Goal: Contribute content: Contribute content

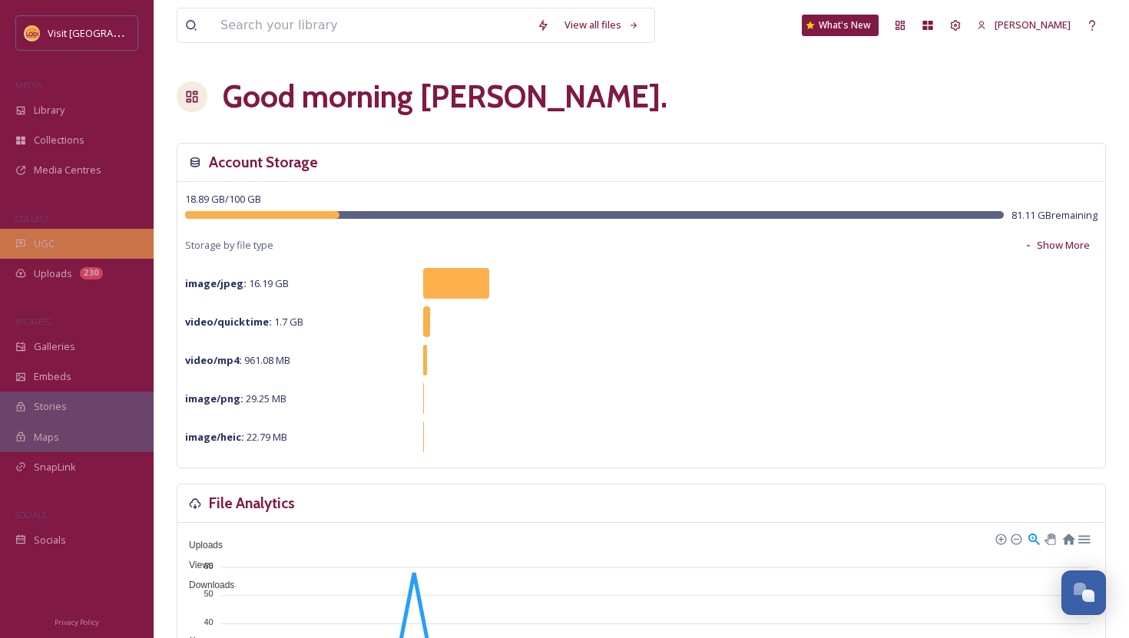
click at [68, 243] on div "UGC" at bounding box center [77, 244] width 154 height 30
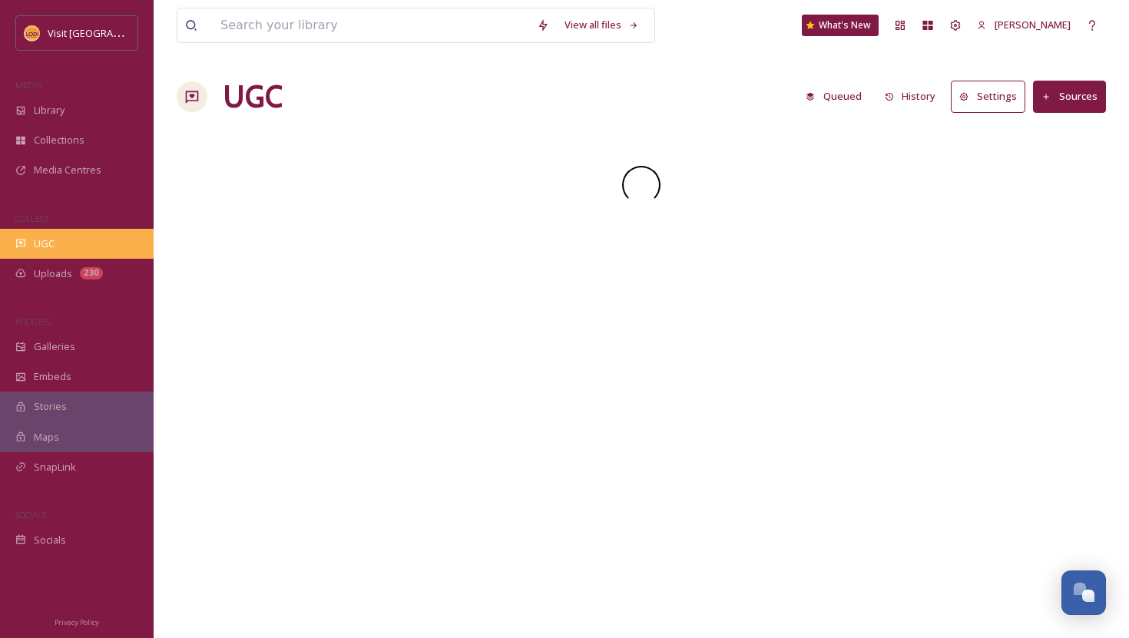
click at [41, 243] on span "UGC" at bounding box center [44, 244] width 21 height 15
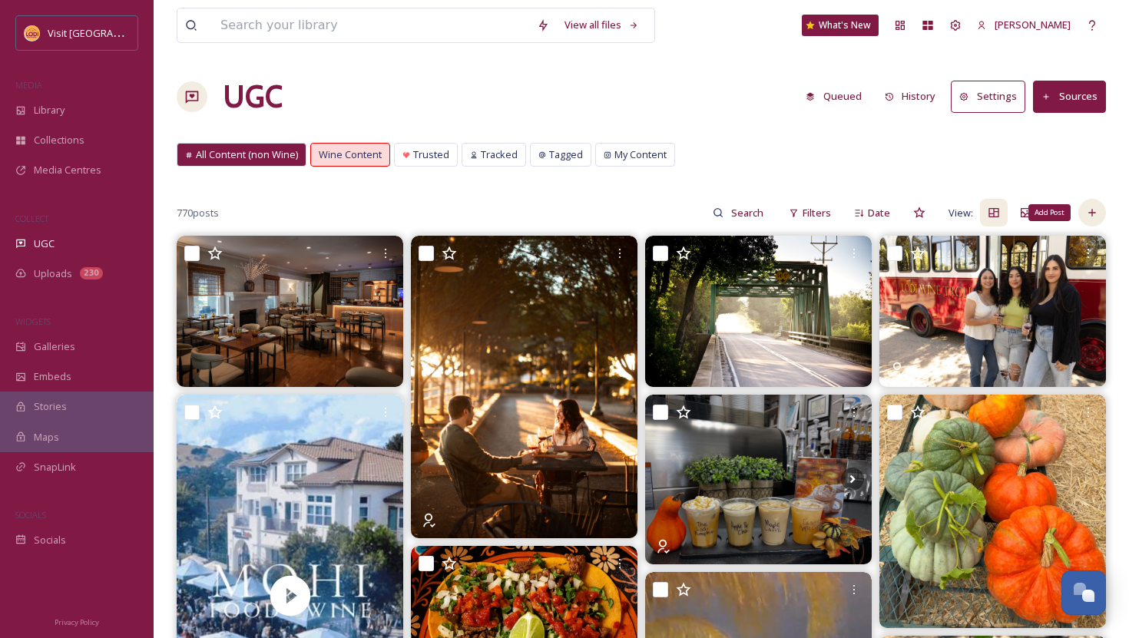
click at [1092, 212] on icon at bounding box center [1091, 213] width 7 height 7
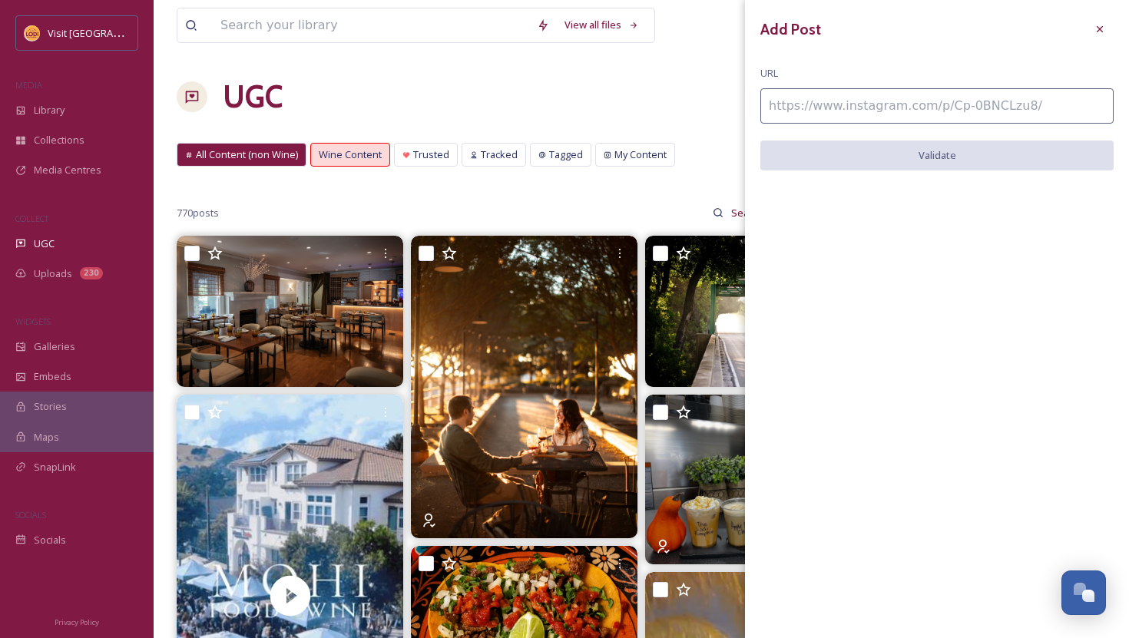
click at [979, 110] on input at bounding box center [936, 105] width 353 height 35
paste input "[URL][DOMAIN_NAME]"
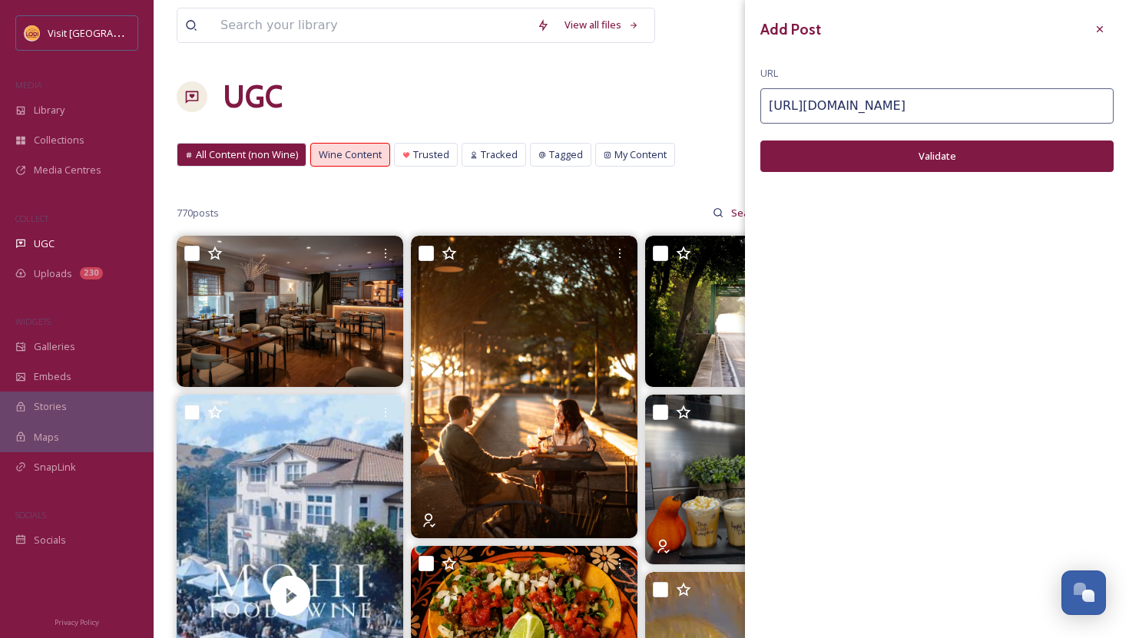
type input "[URL][DOMAIN_NAME]"
click at [982, 144] on button "Validate" at bounding box center [936, 156] width 353 height 31
click at [977, 158] on button "Add Post" at bounding box center [936, 156] width 353 height 31
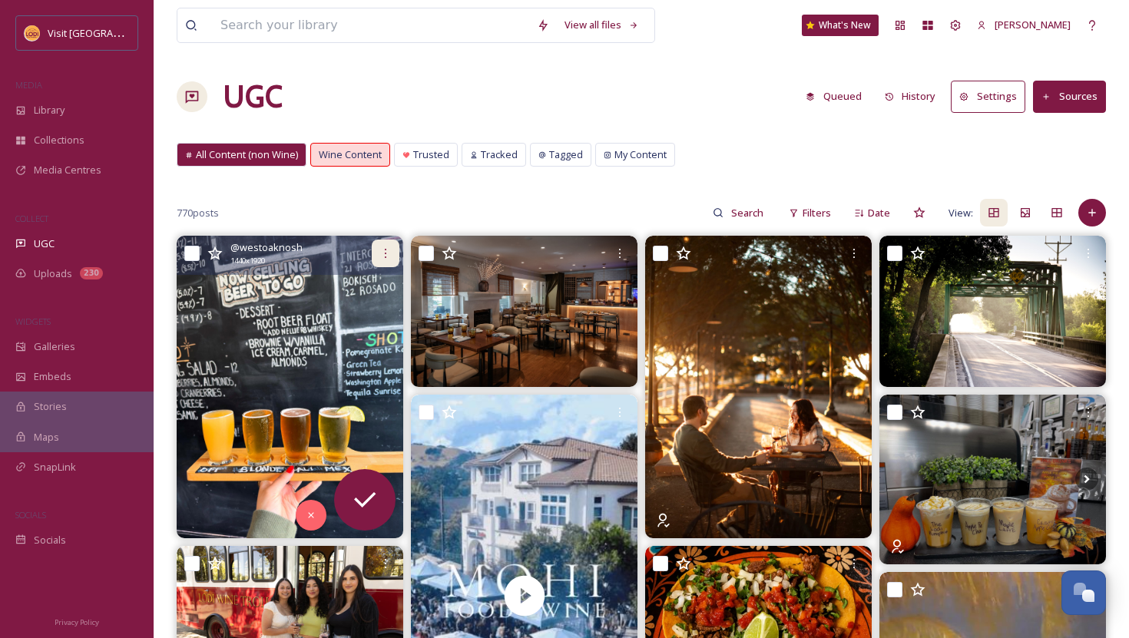
click at [393, 260] on div at bounding box center [386, 254] width 28 height 28
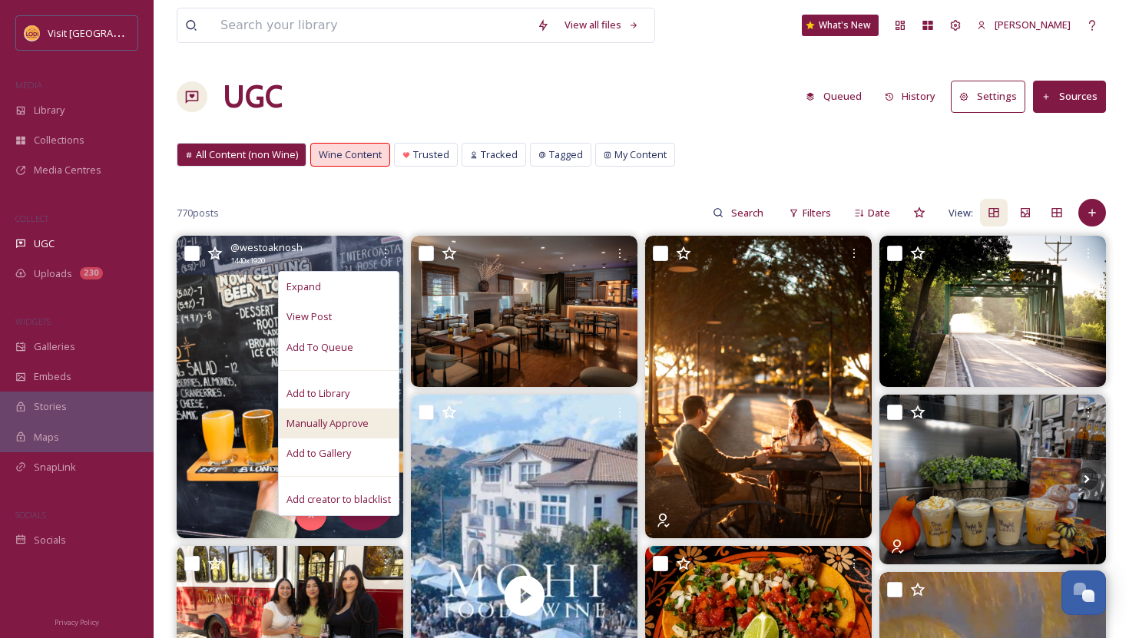
click at [340, 422] on span "Manually Approve" at bounding box center [328, 423] width 82 height 15
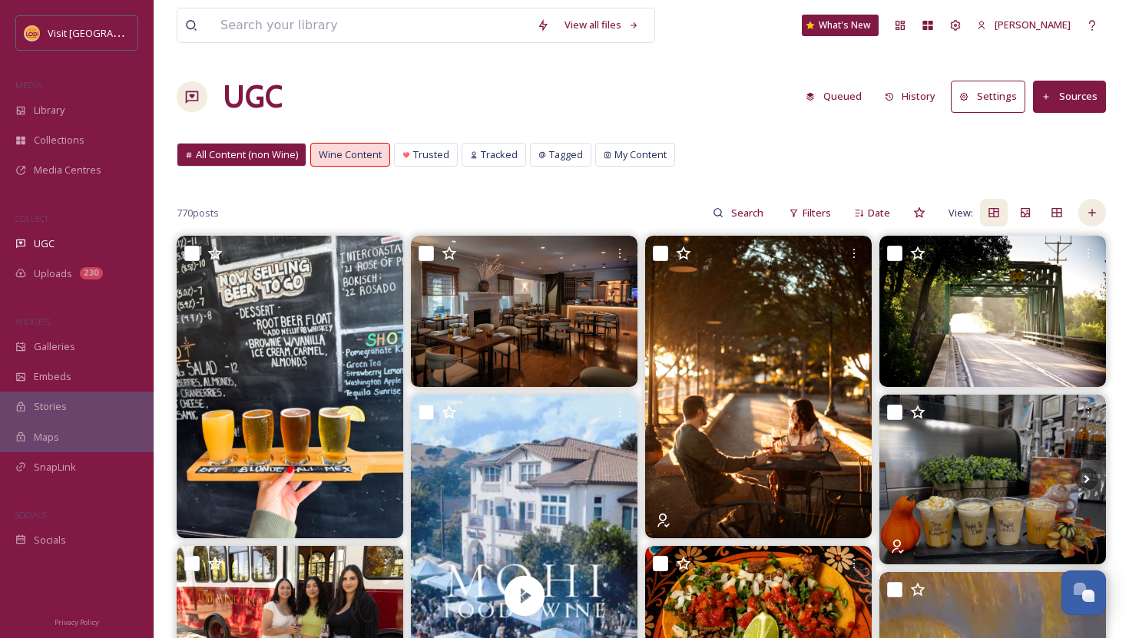
click at [1099, 209] on div at bounding box center [1092, 213] width 28 height 28
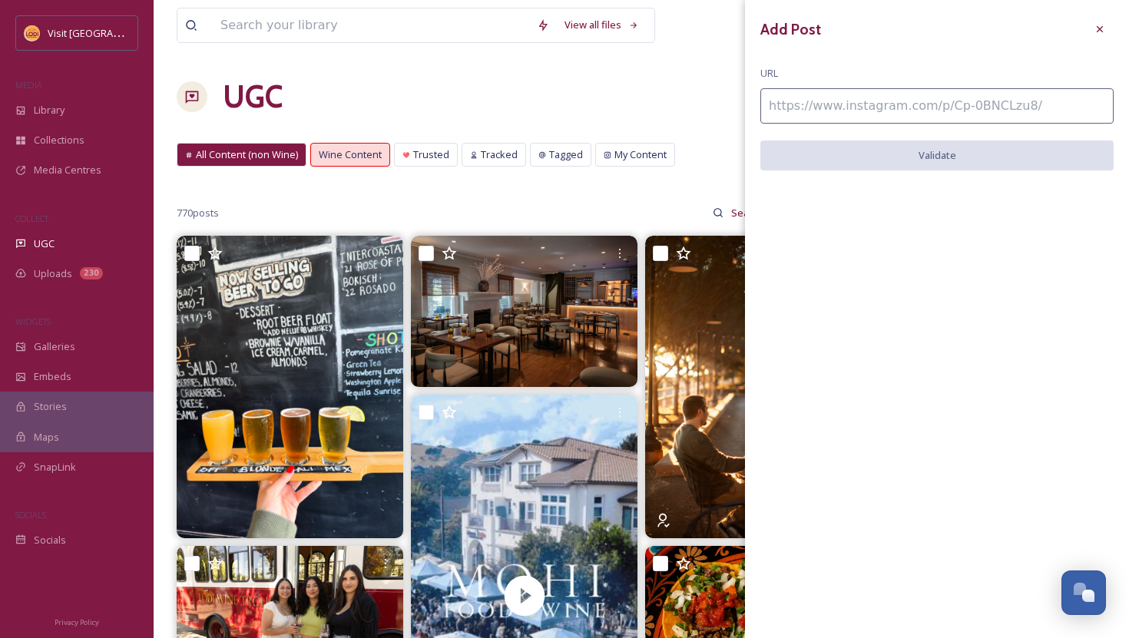
click at [923, 111] on input at bounding box center [936, 105] width 353 height 35
paste input "[URL][DOMAIN_NAME]"
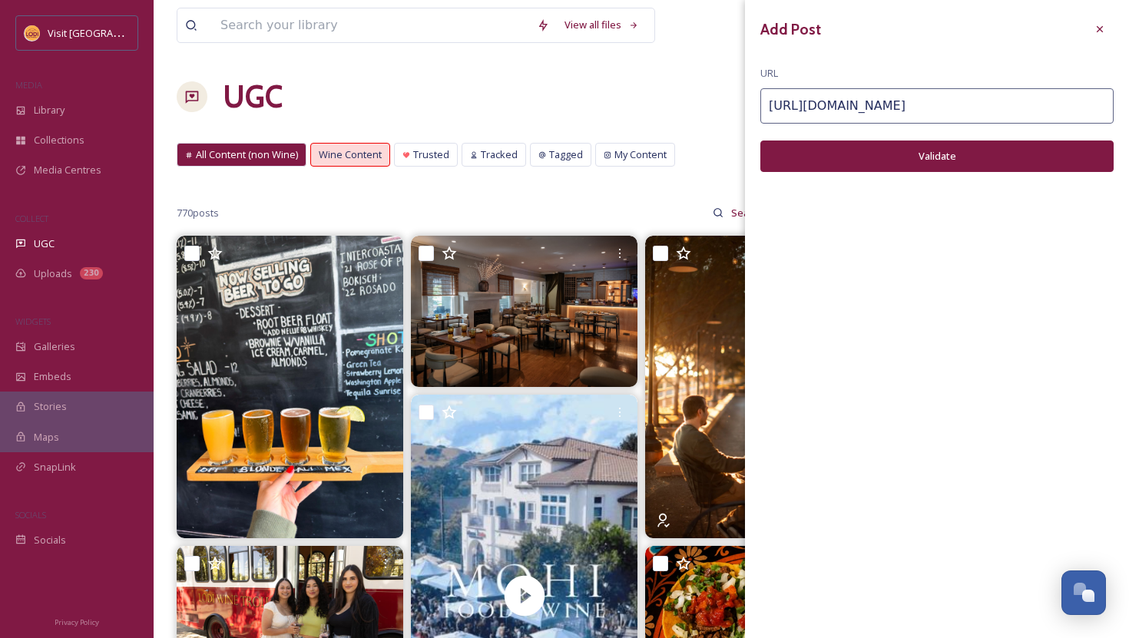
type input "[URL][DOMAIN_NAME]"
click at [913, 156] on button "Validate" at bounding box center [936, 156] width 353 height 31
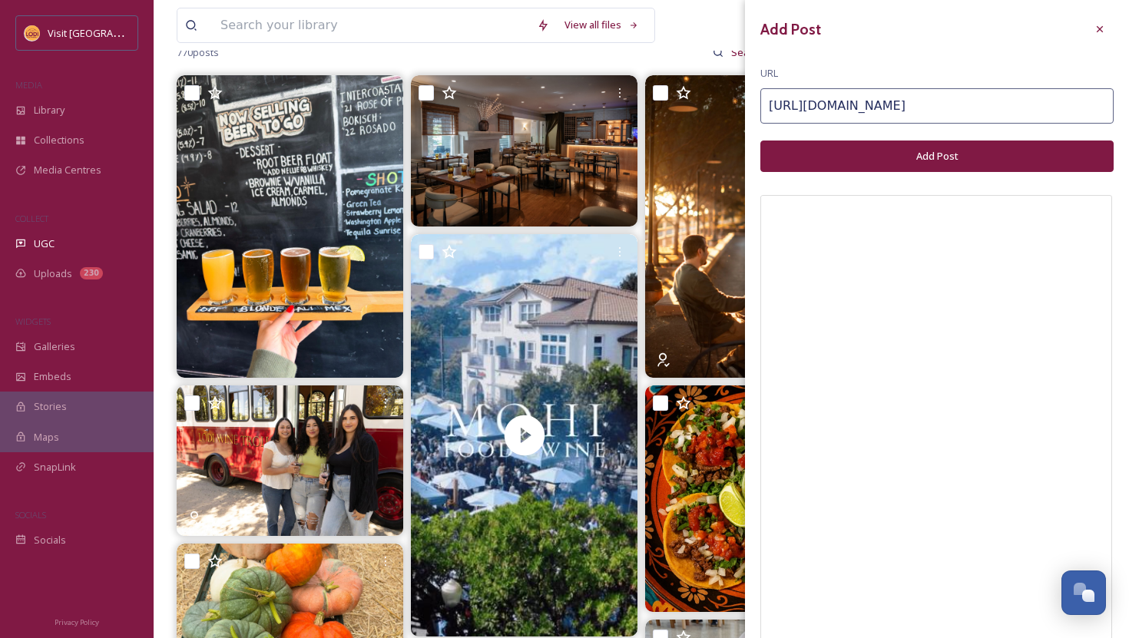
click at [946, 154] on button "Add Post" at bounding box center [936, 156] width 353 height 31
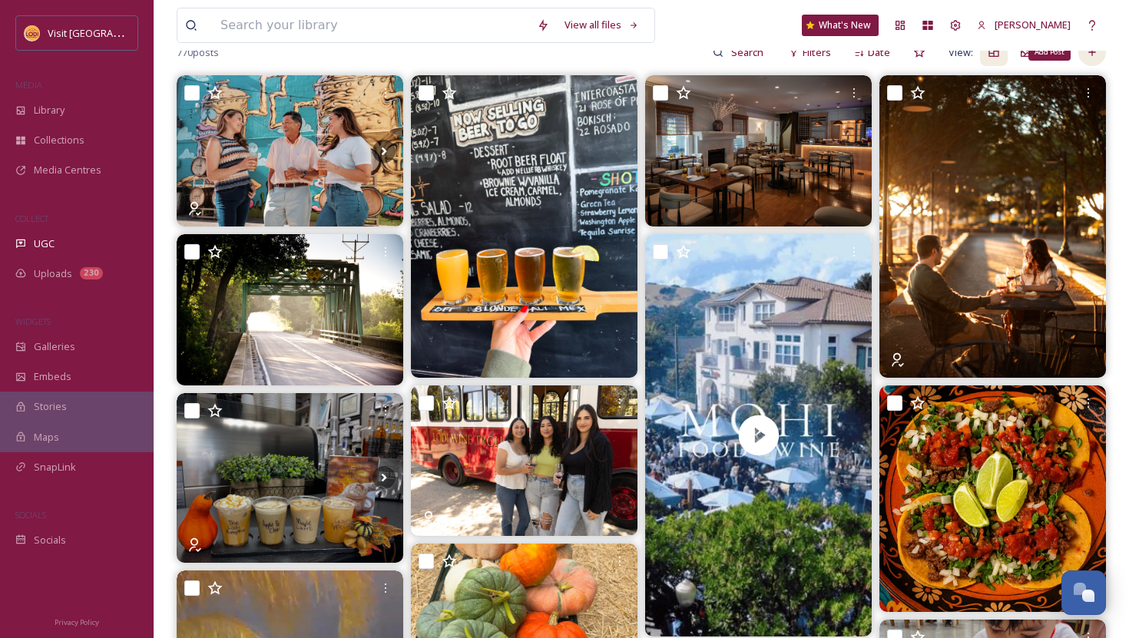
click at [1098, 57] on div "Add Post" at bounding box center [1092, 52] width 28 height 28
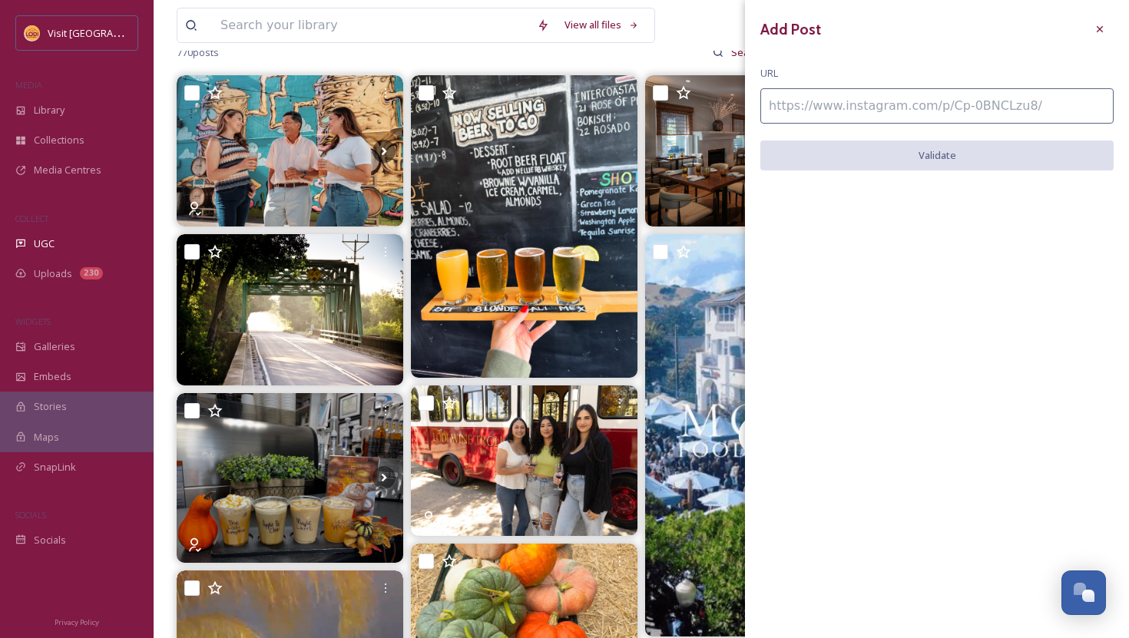
click at [918, 106] on input at bounding box center [936, 105] width 353 height 35
paste input "[URL][DOMAIN_NAME]"
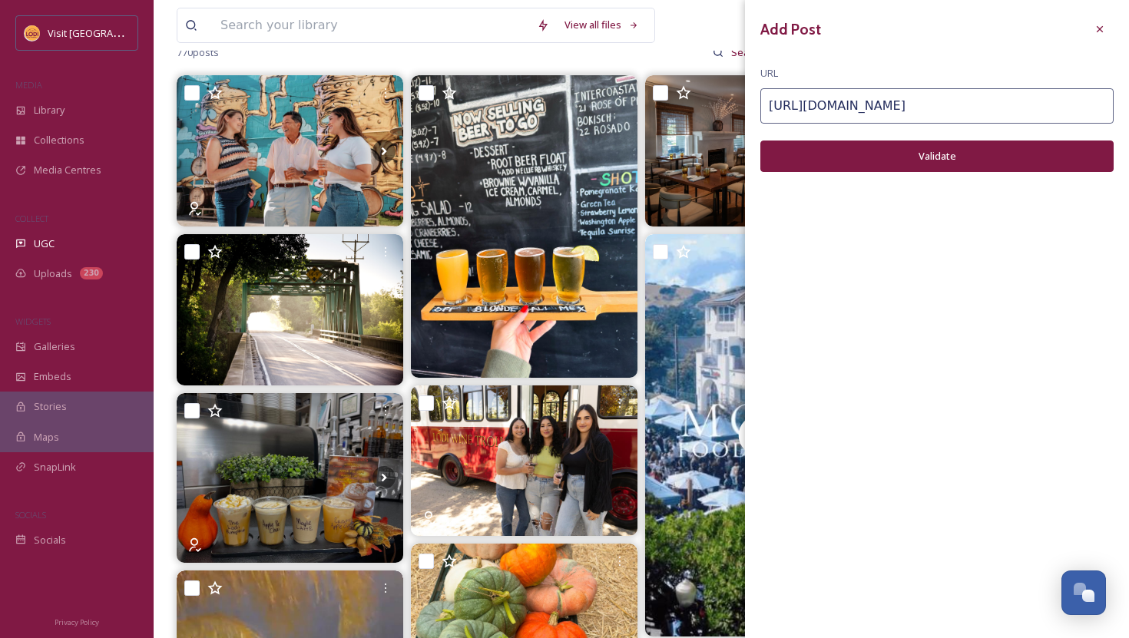
type input "[URL][DOMAIN_NAME]"
click at [916, 154] on button "Validate" at bounding box center [936, 156] width 353 height 31
click at [916, 154] on button "Add Post" at bounding box center [936, 156] width 353 height 31
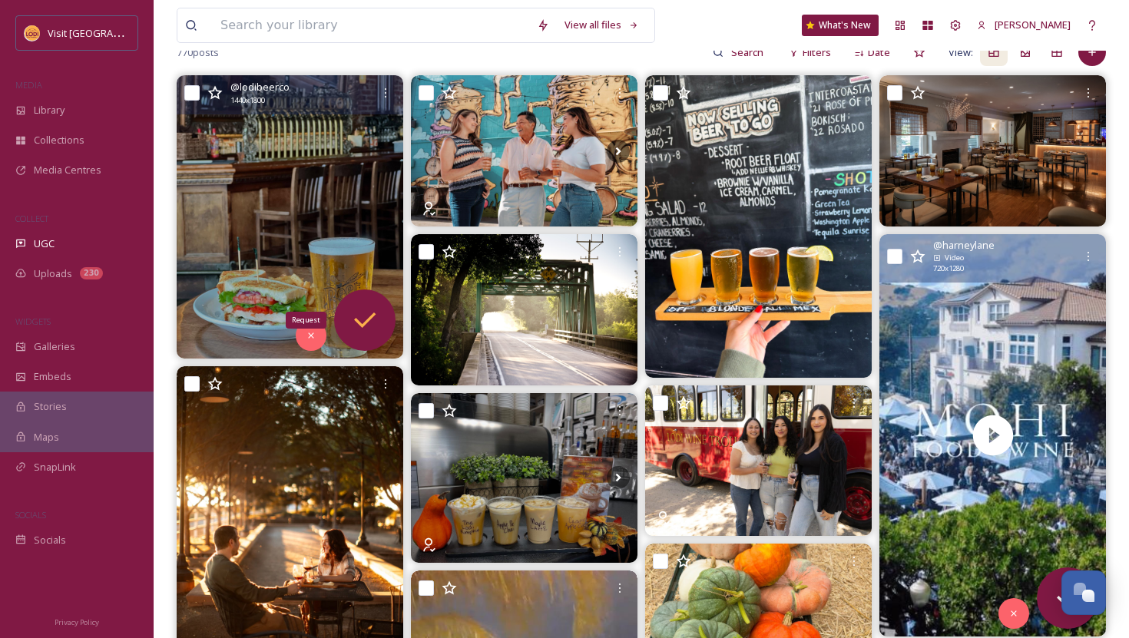
click at [357, 316] on icon at bounding box center [365, 320] width 31 height 31
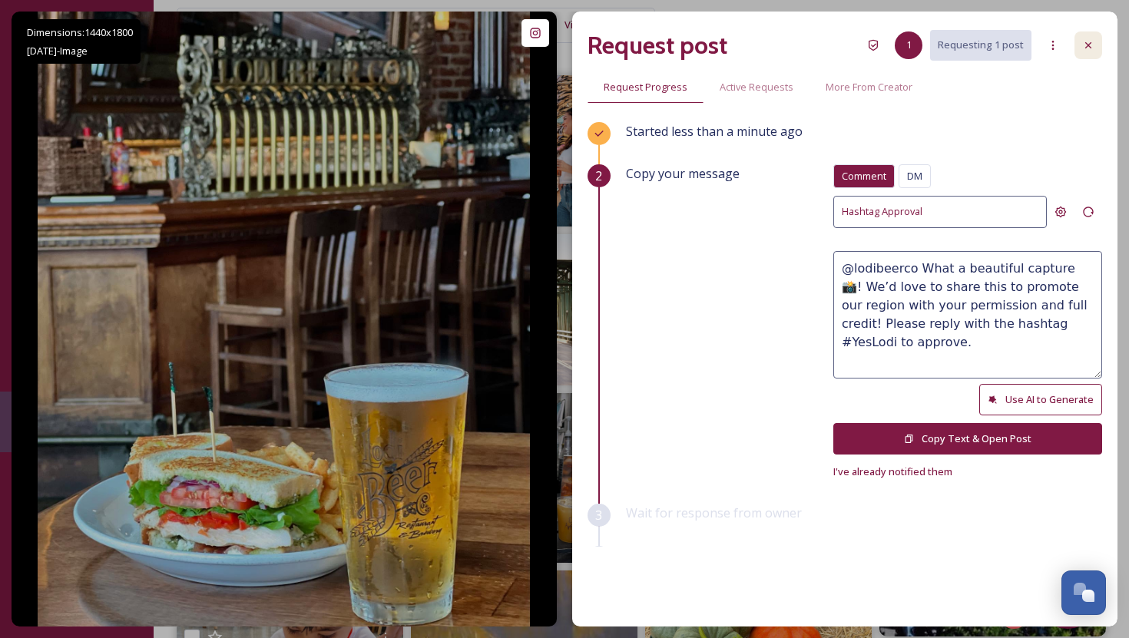
click at [1094, 41] on icon at bounding box center [1088, 45] width 12 height 12
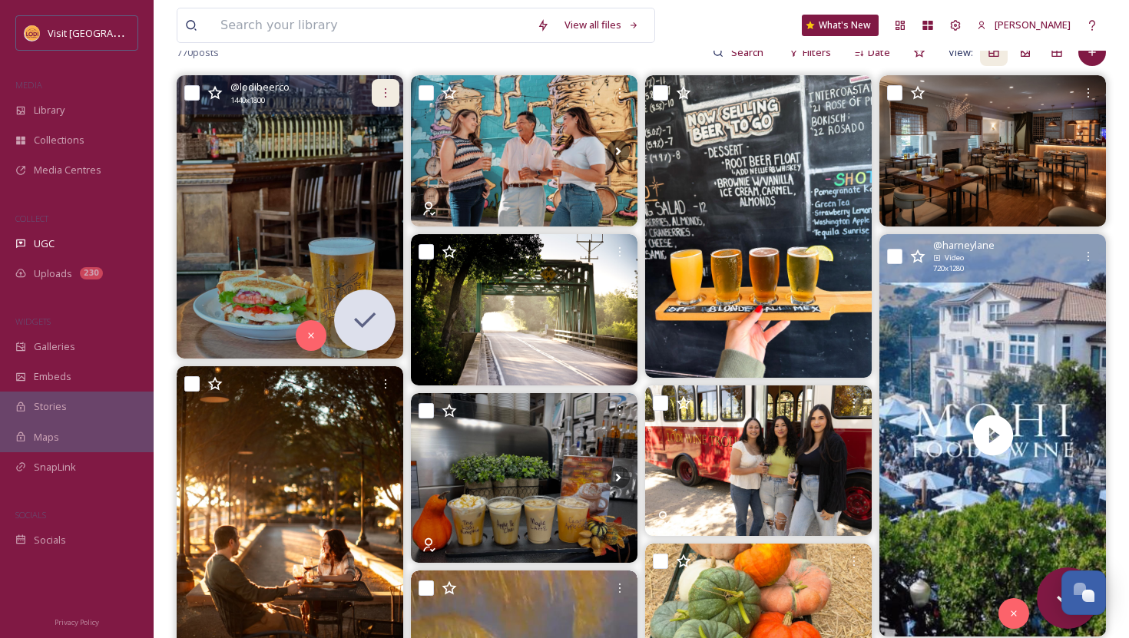
click at [385, 98] on icon at bounding box center [386, 92] width 2 height 9
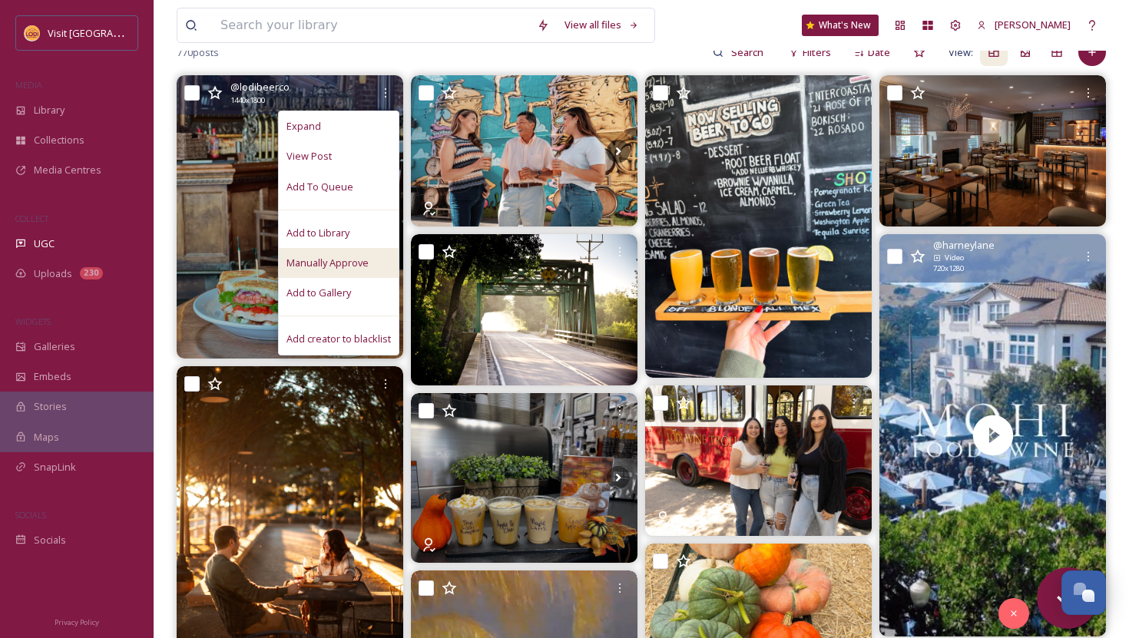
click at [326, 268] on span "Manually Approve" at bounding box center [328, 263] width 82 height 15
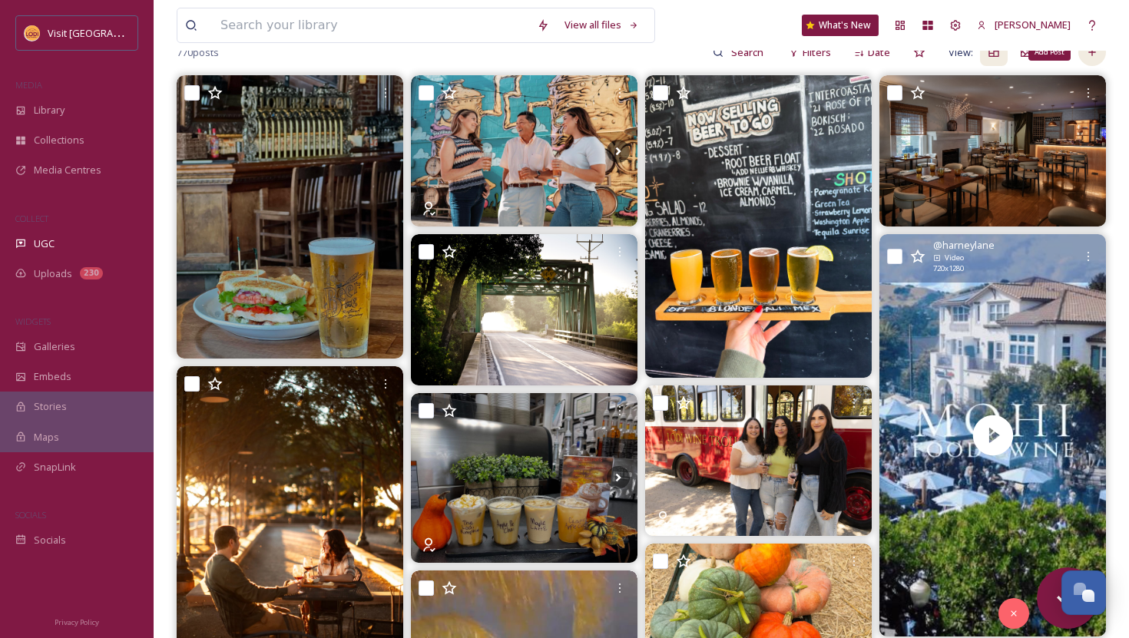
click at [1099, 56] on div "Add Post" at bounding box center [1092, 52] width 28 height 28
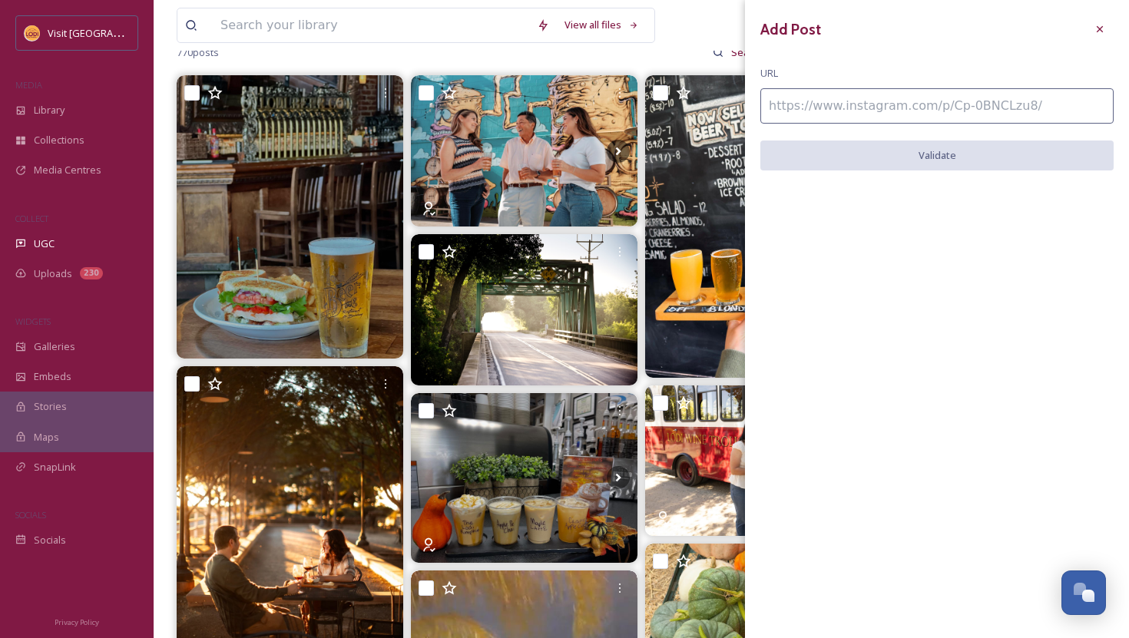
click at [919, 104] on input at bounding box center [936, 105] width 353 height 35
paste input "[URL][DOMAIN_NAME]"
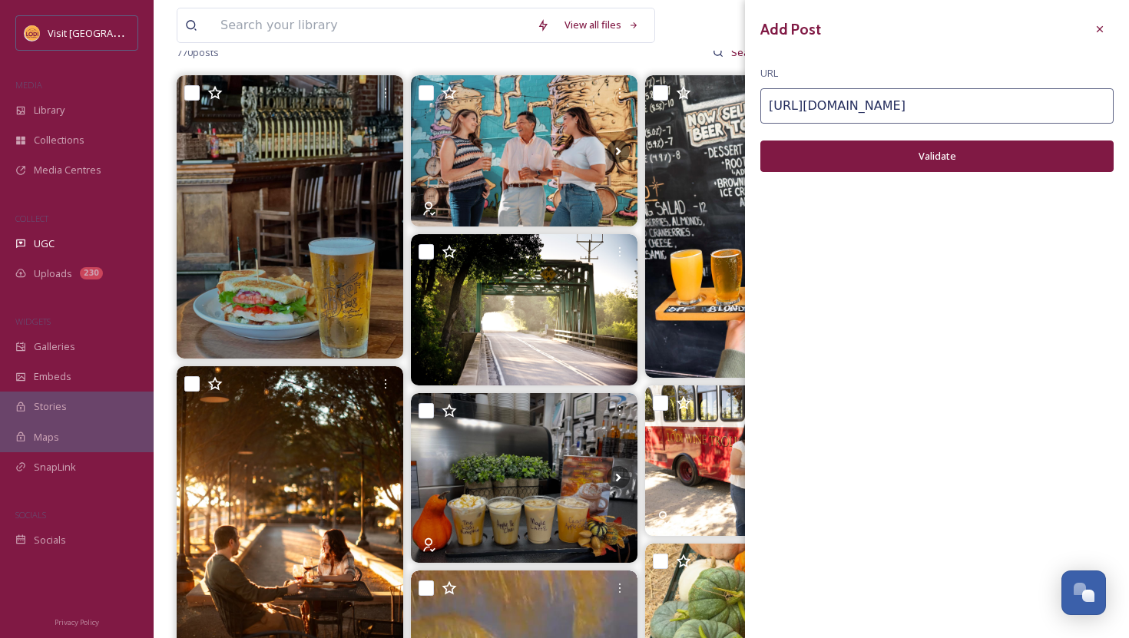
type input "[URL][DOMAIN_NAME]"
click at [919, 164] on button "Validate" at bounding box center [936, 156] width 353 height 31
click at [919, 164] on button "Add Post" at bounding box center [936, 156] width 353 height 31
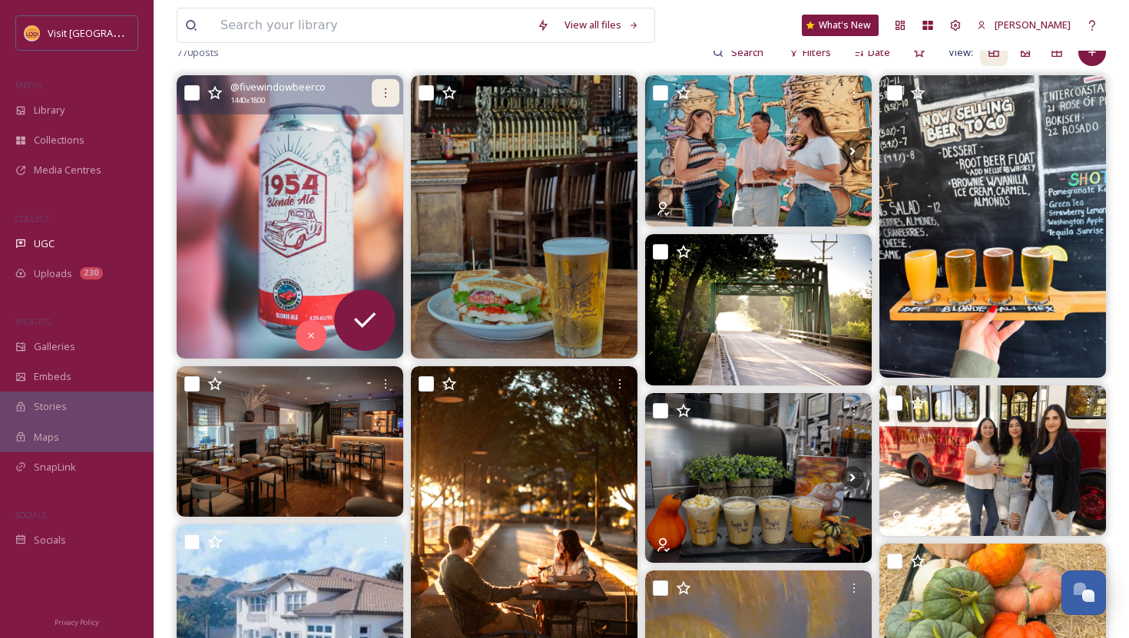
click at [383, 89] on icon at bounding box center [385, 93] width 12 height 12
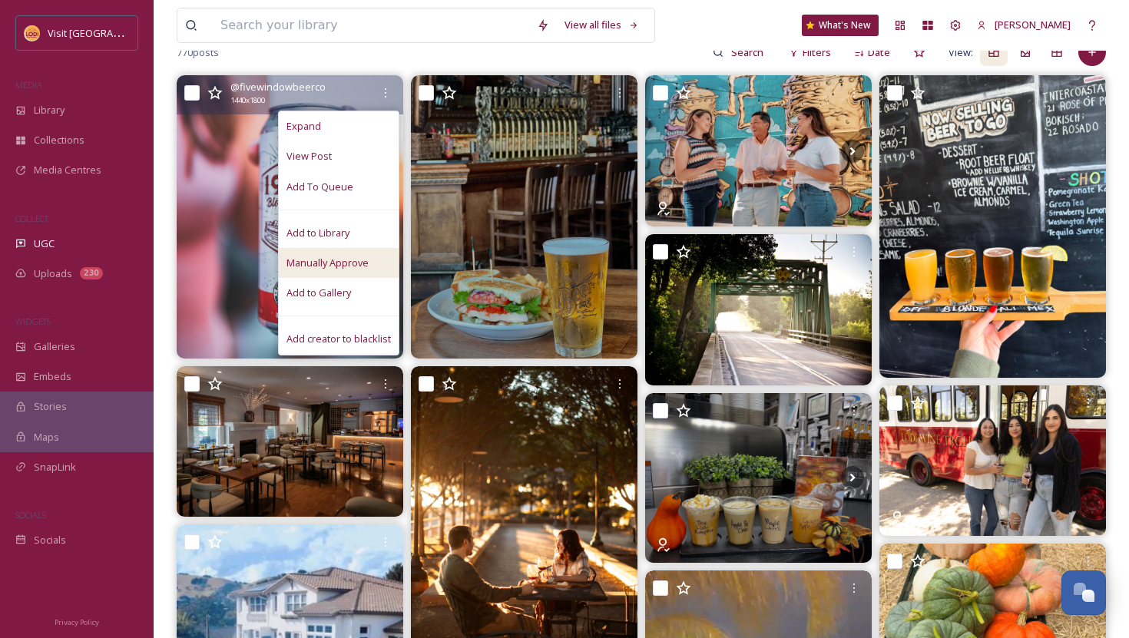
click at [364, 267] on span "Manually Approve" at bounding box center [328, 263] width 82 height 15
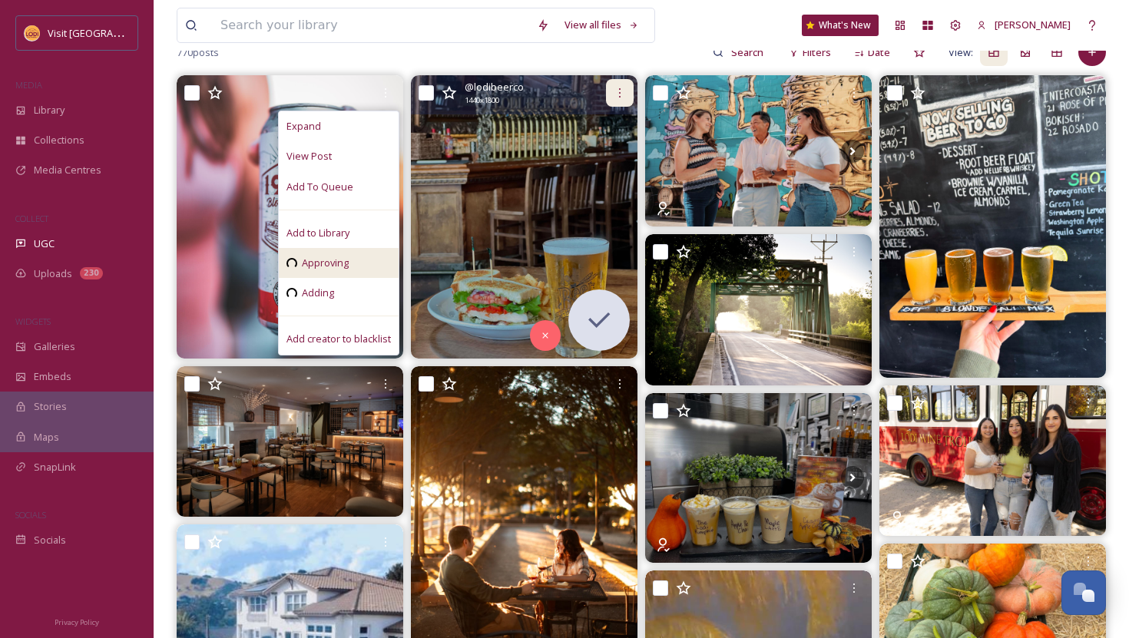
click at [621, 97] on icon at bounding box center [620, 93] width 12 height 12
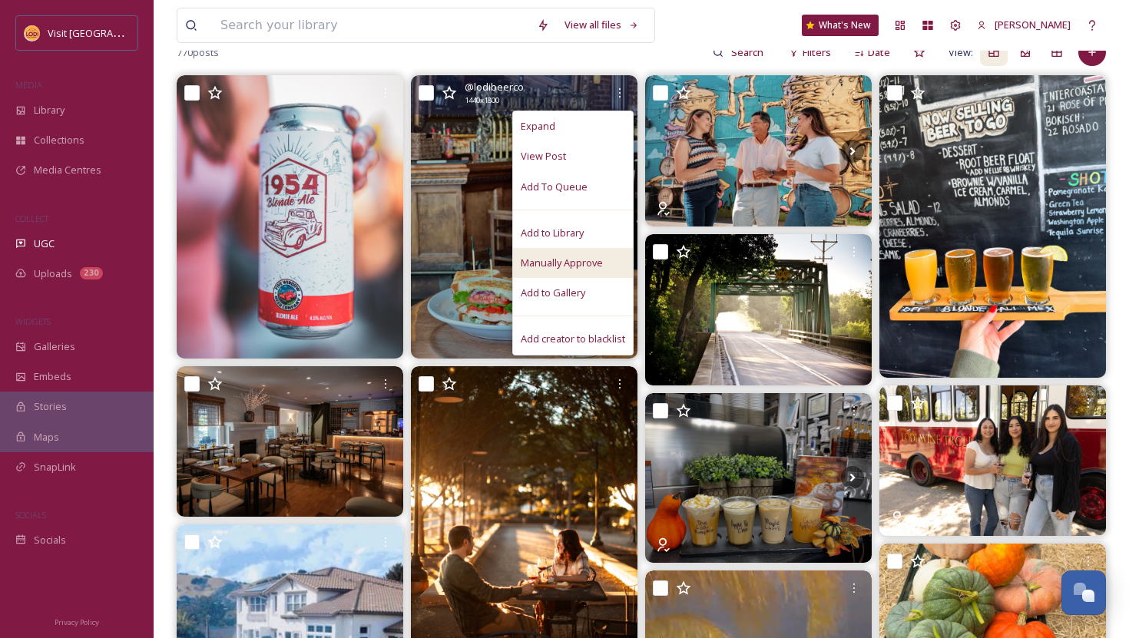
click at [598, 263] on span "Manually Approve" at bounding box center [562, 263] width 82 height 15
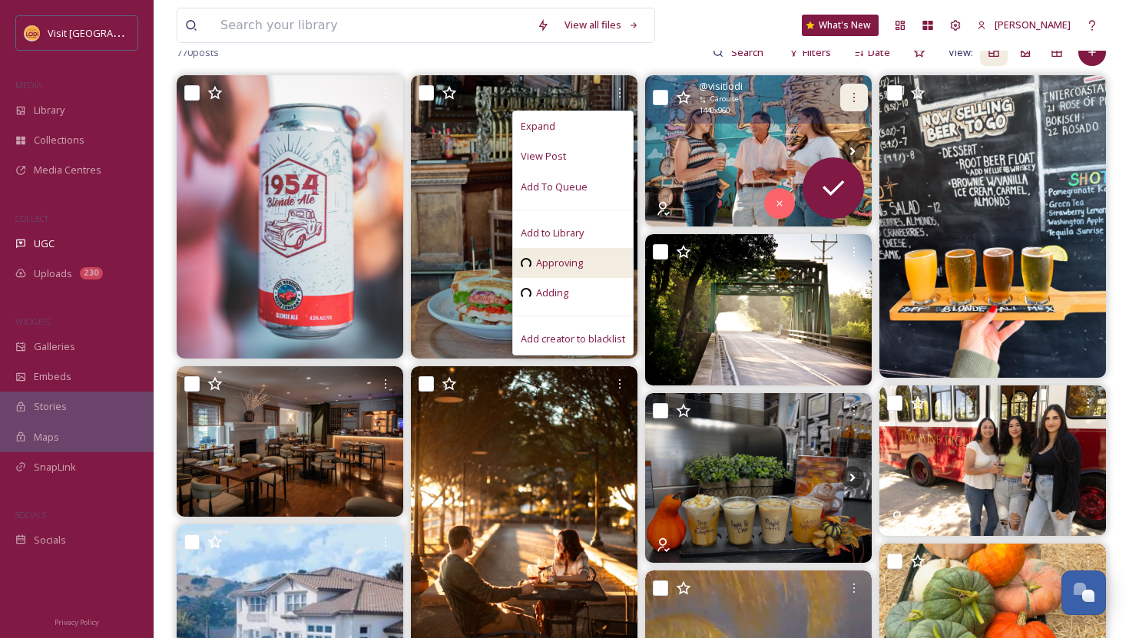
click at [846, 94] on div at bounding box center [854, 98] width 28 height 28
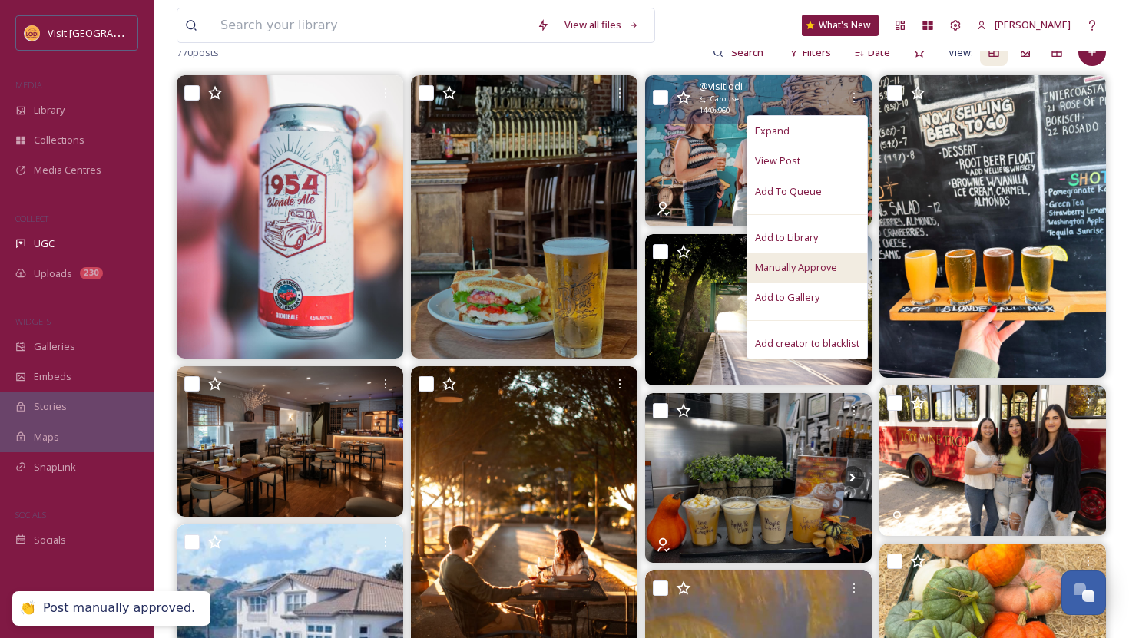
click at [841, 267] on div "Manually Approve" at bounding box center [807, 268] width 120 height 30
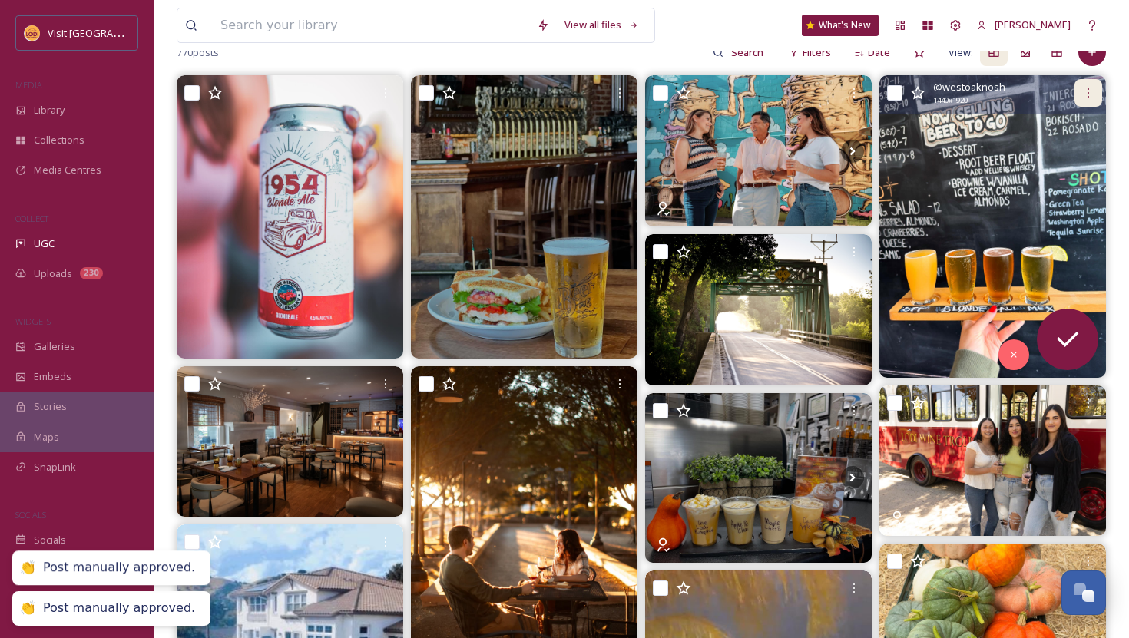
click at [1096, 94] on div at bounding box center [1089, 93] width 28 height 28
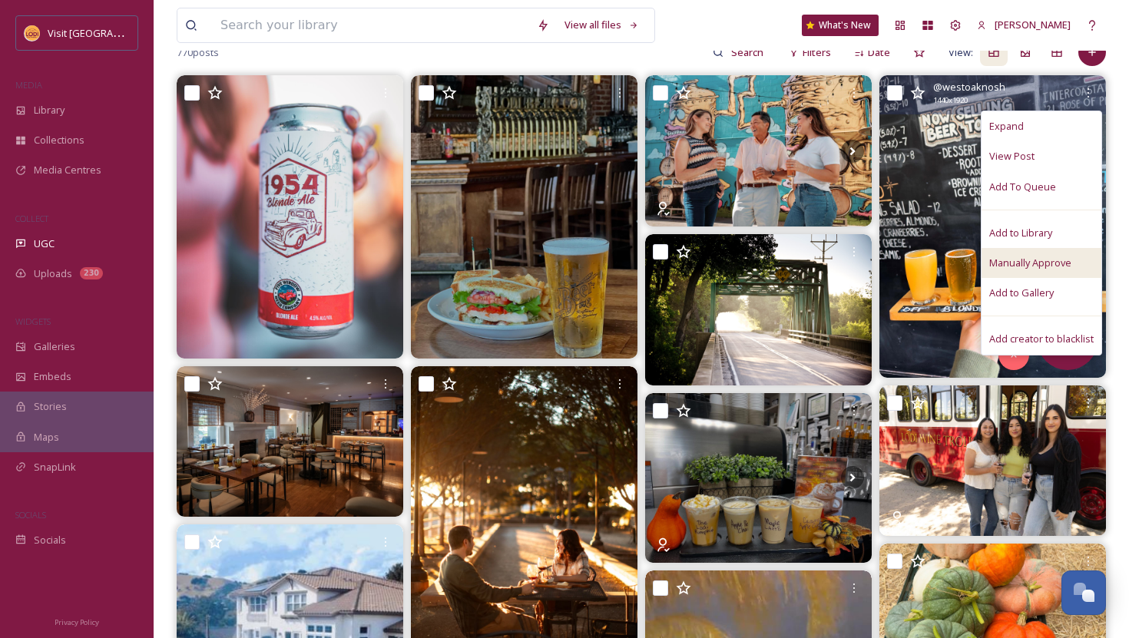
click at [1048, 258] on span "Manually Approve" at bounding box center [1030, 263] width 82 height 15
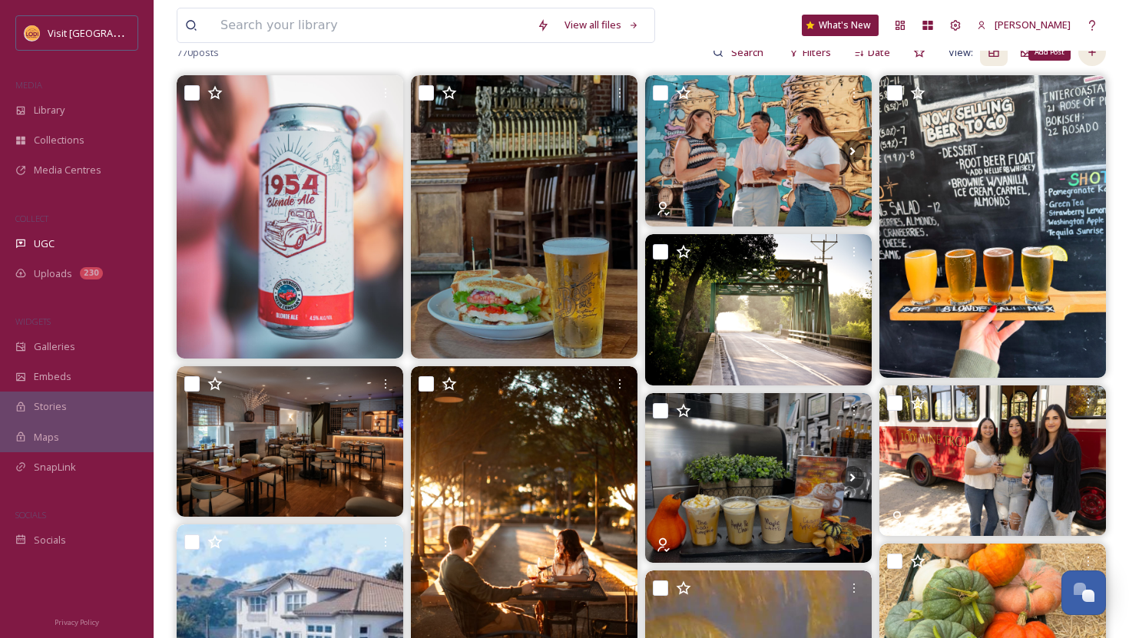
click at [1090, 61] on div "Add Post" at bounding box center [1092, 52] width 28 height 28
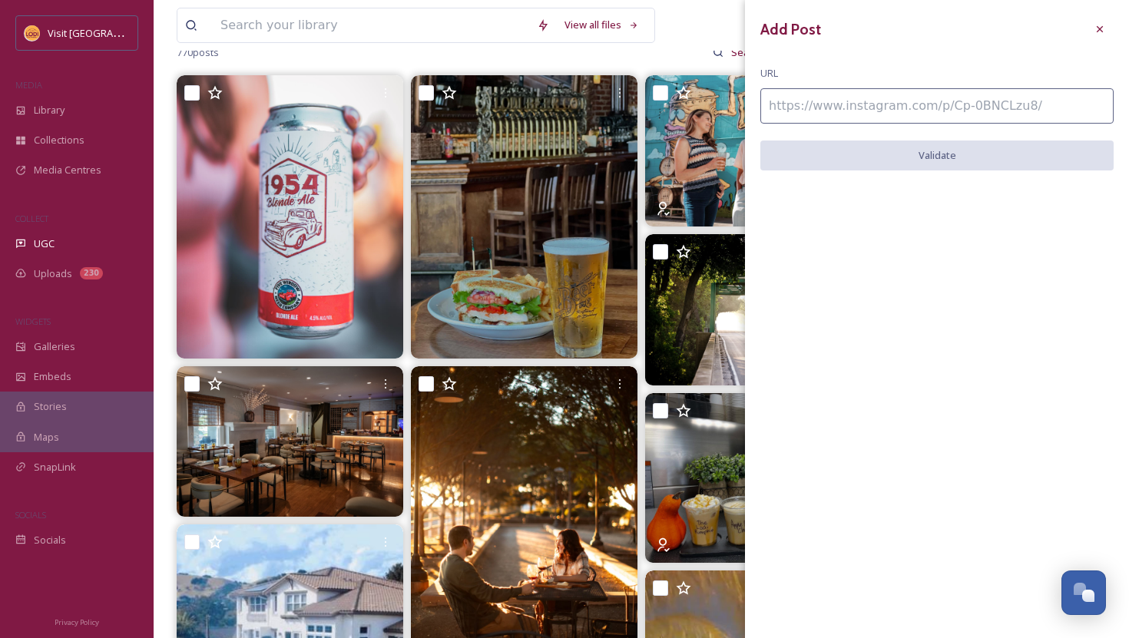
click at [885, 110] on input at bounding box center [936, 105] width 353 height 35
paste input "[URL][DOMAIN_NAME]"
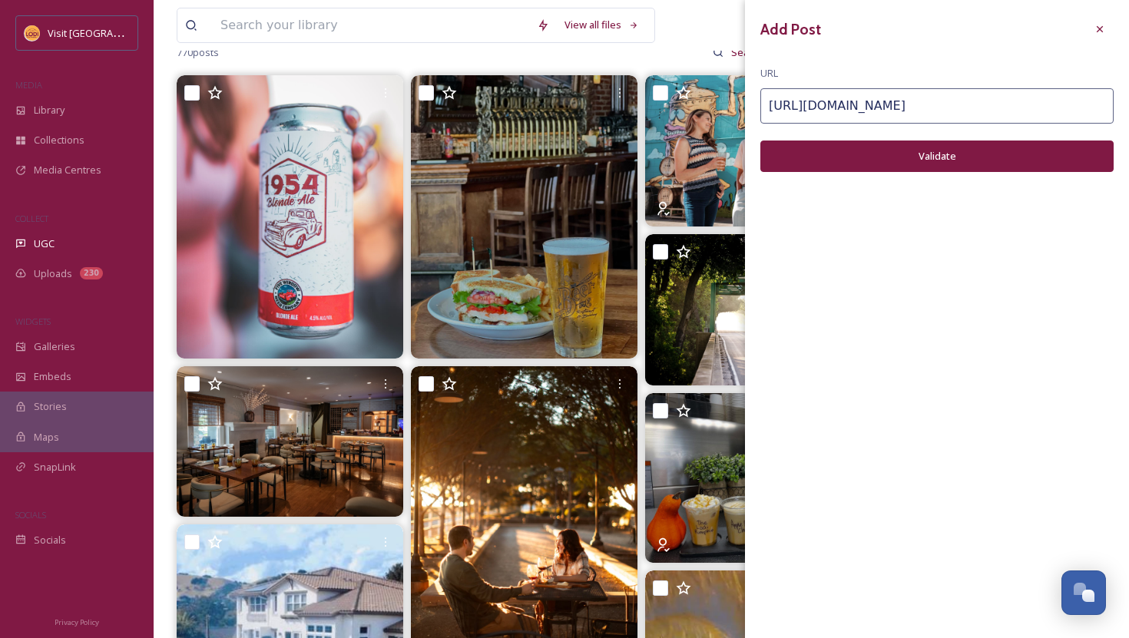
type input "[URL][DOMAIN_NAME]"
click at [870, 145] on button "Validate" at bounding box center [936, 156] width 353 height 31
click at [1004, 165] on button "Add Post" at bounding box center [936, 156] width 353 height 31
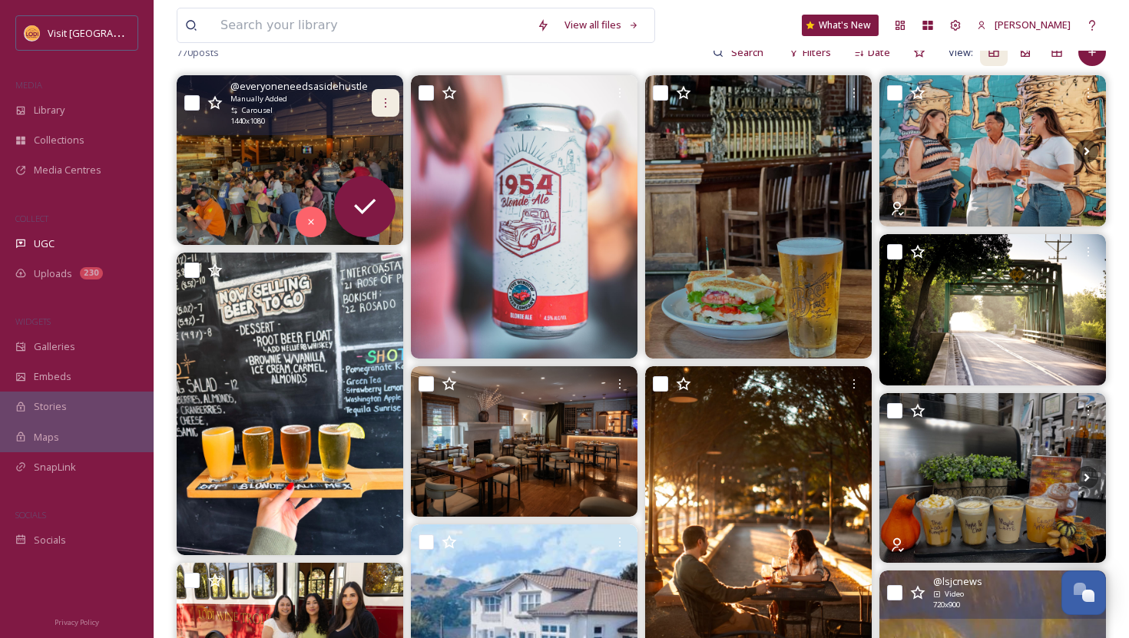
click at [393, 93] on div at bounding box center [386, 103] width 28 height 28
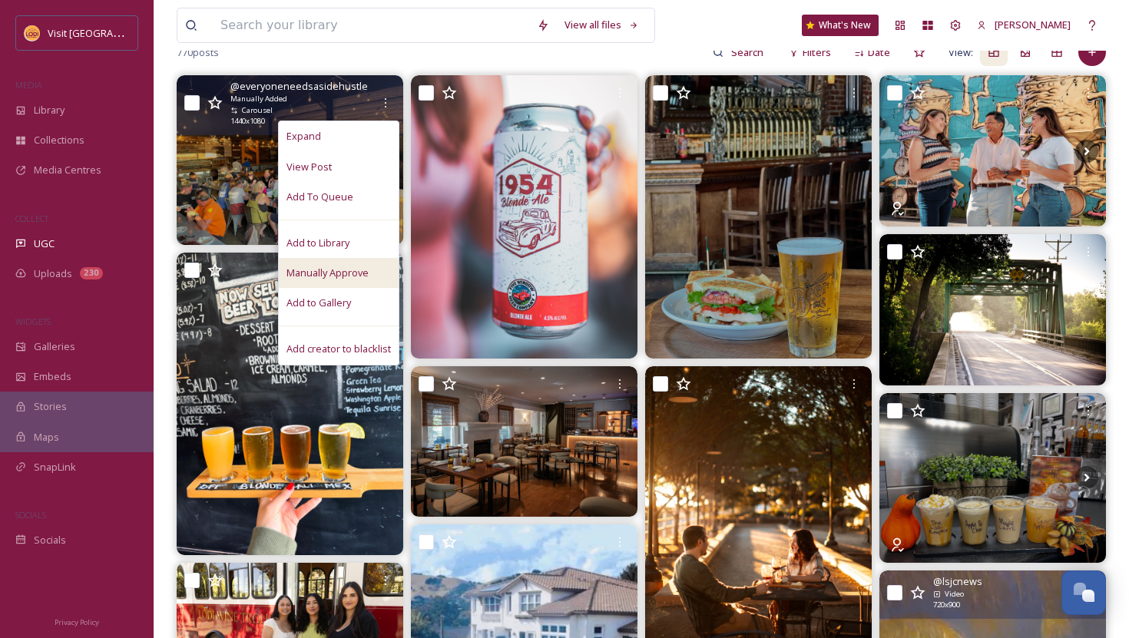
click at [371, 268] on div "Manually Approve" at bounding box center [339, 273] width 120 height 30
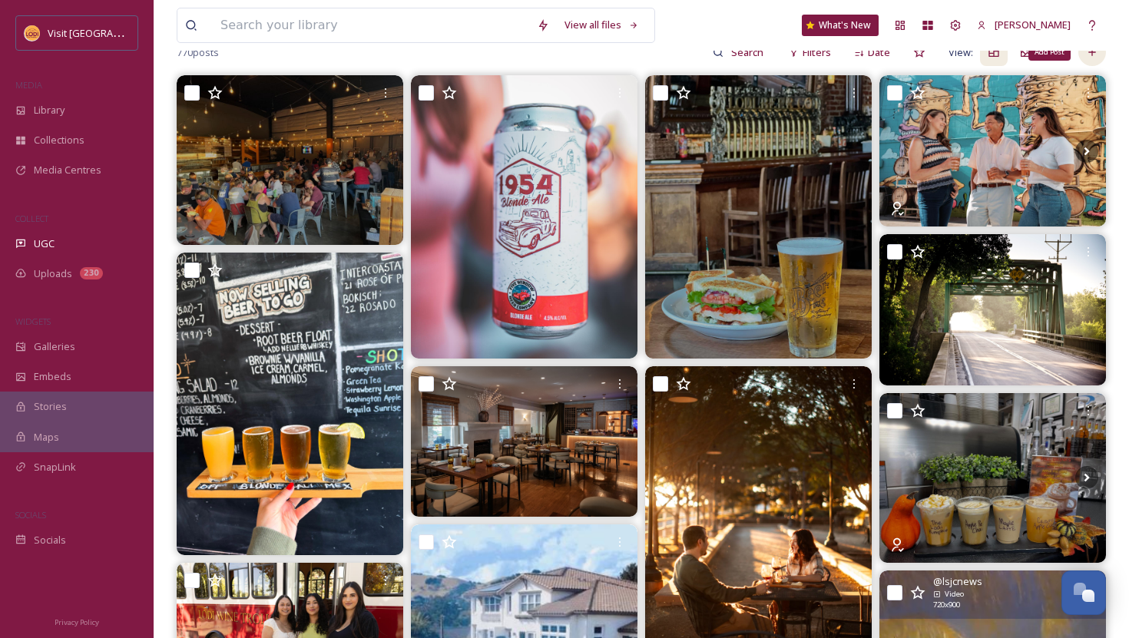
click at [1096, 58] on div "Add Post" at bounding box center [1092, 52] width 28 height 28
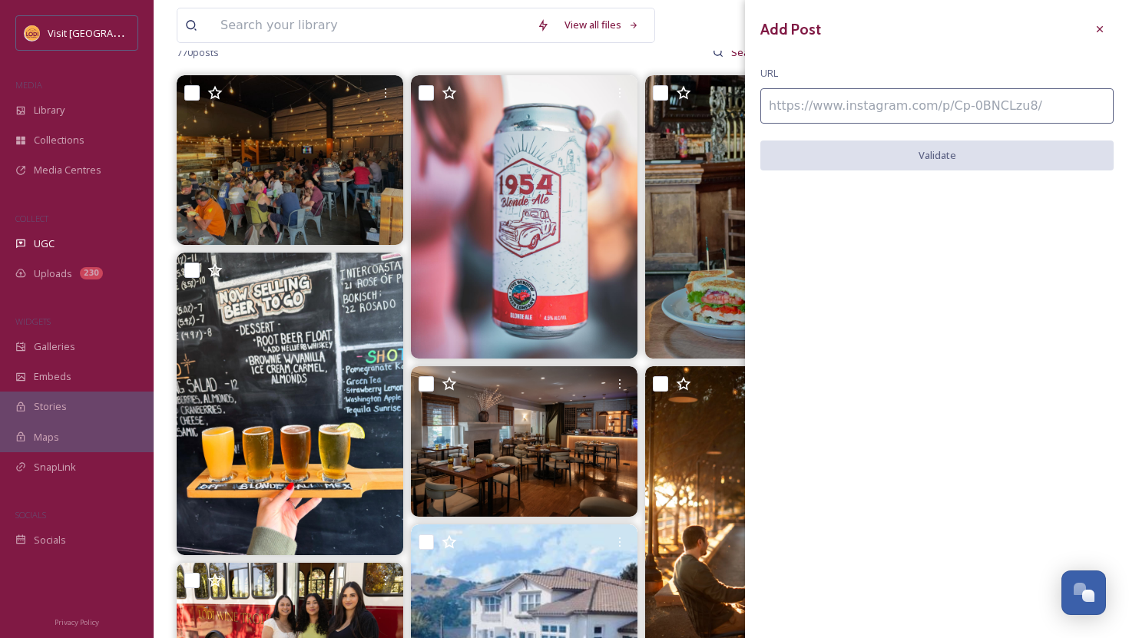
click at [922, 113] on input at bounding box center [936, 105] width 353 height 35
paste input "[URL][DOMAIN_NAME]"
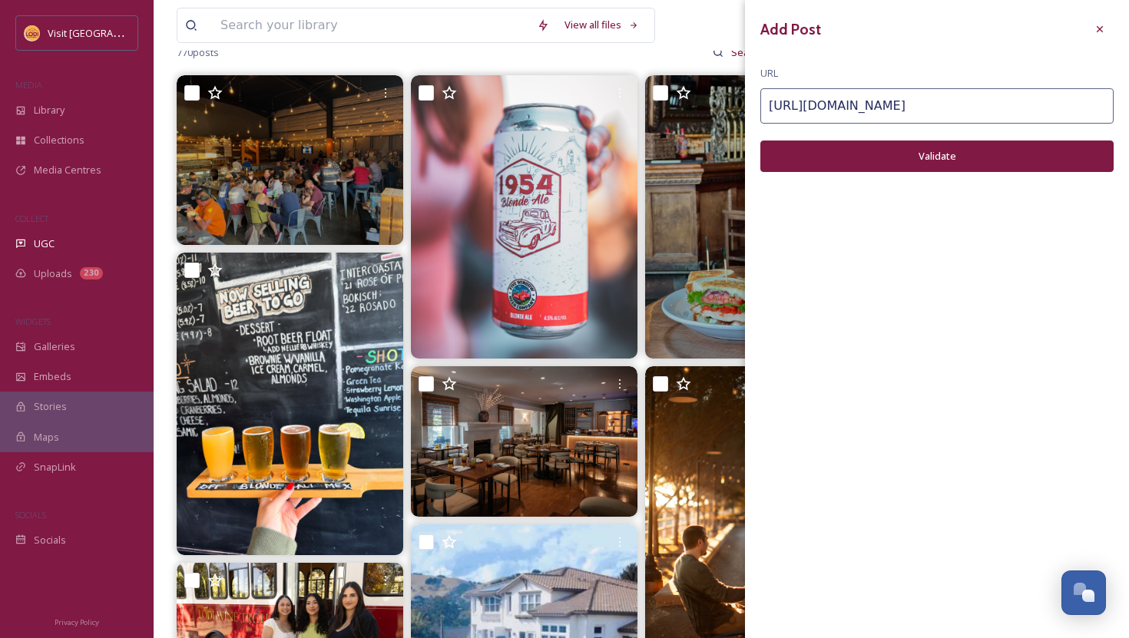
type input "[URL][DOMAIN_NAME]"
click at [914, 158] on button "Validate" at bounding box center [936, 156] width 353 height 31
click at [916, 161] on button "Add Post" at bounding box center [936, 156] width 353 height 31
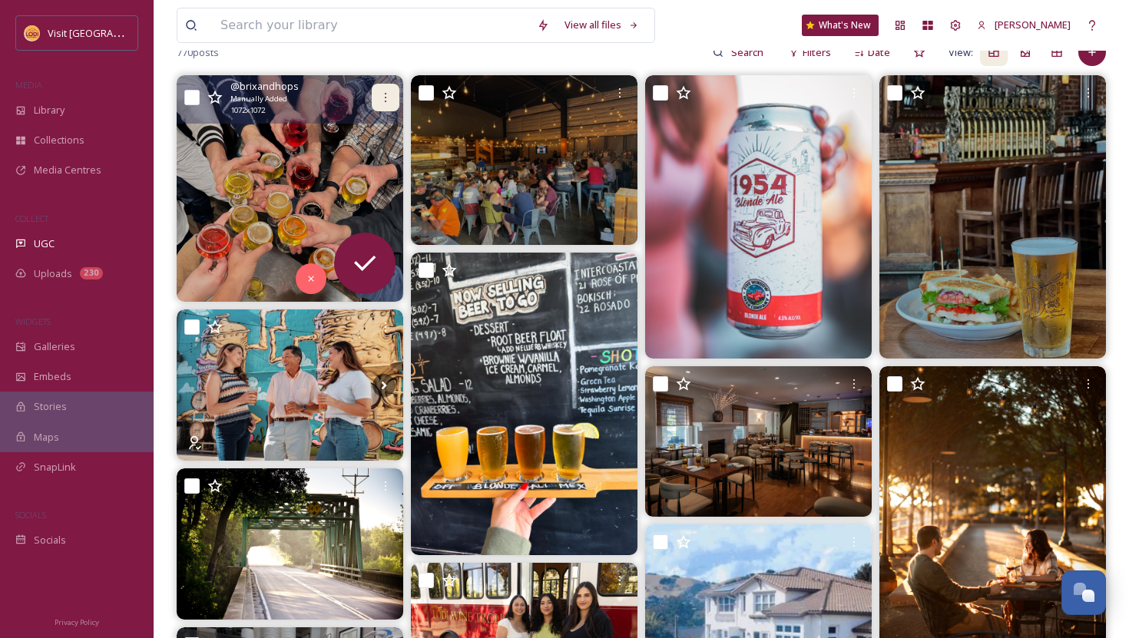
click at [387, 94] on icon at bounding box center [385, 97] width 12 height 12
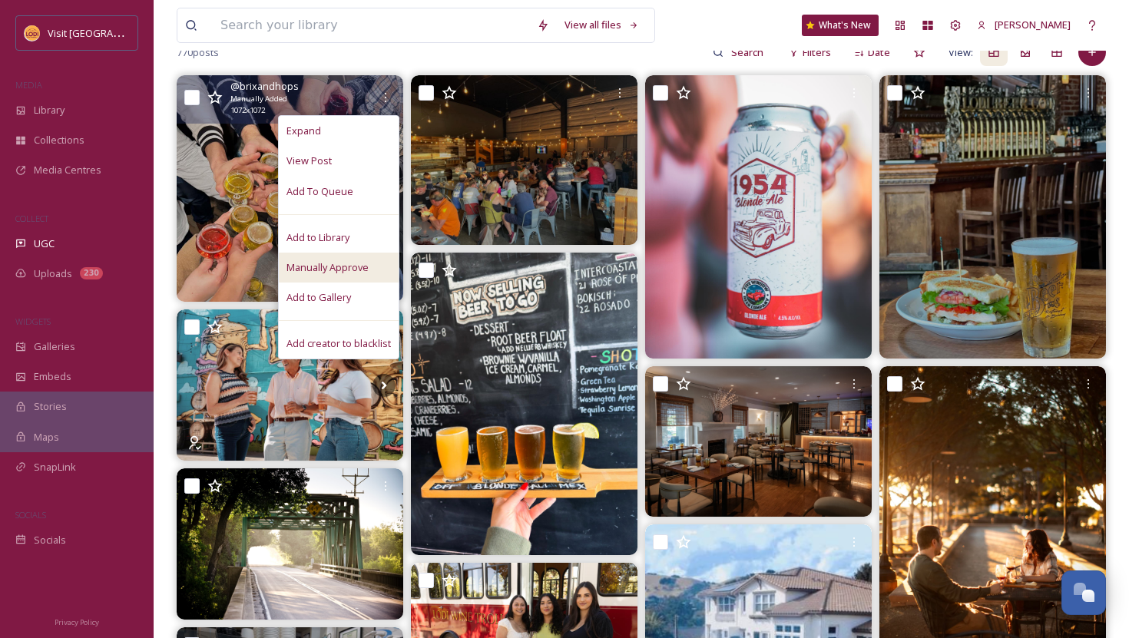
click at [355, 266] on span "Manually Approve" at bounding box center [328, 267] width 82 height 15
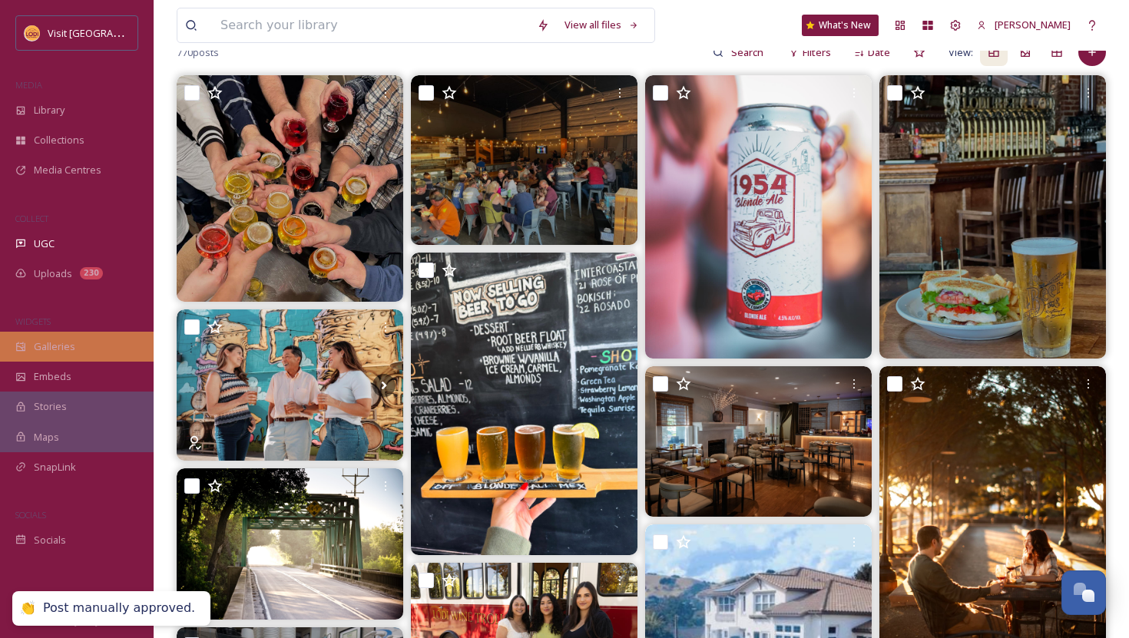
click at [63, 346] on span "Galleries" at bounding box center [54, 347] width 41 height 15
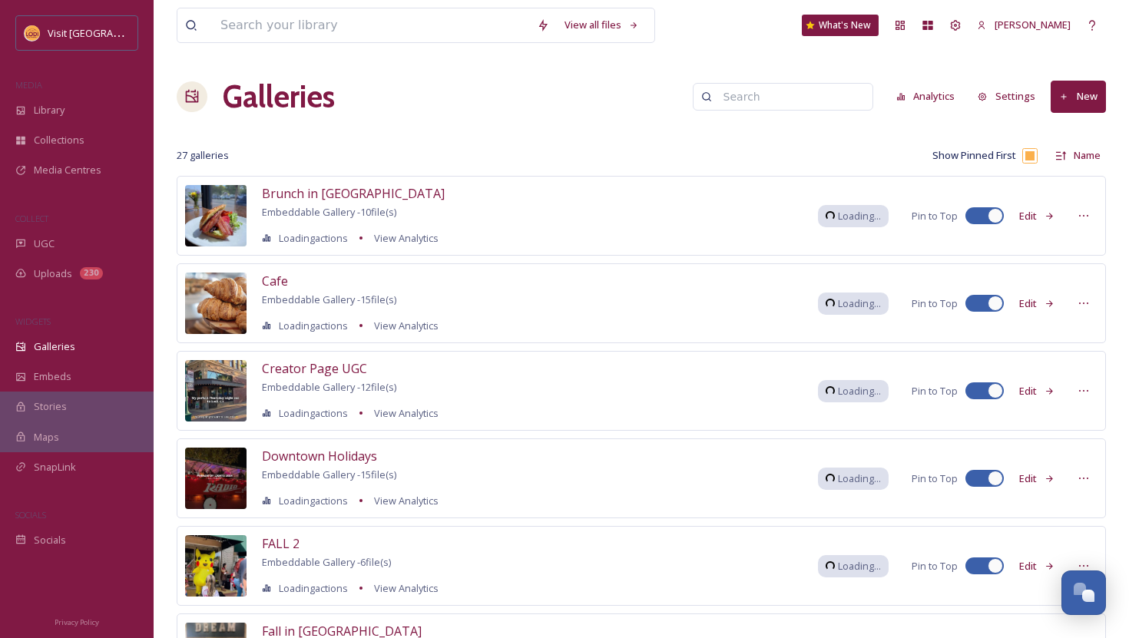
click at [1078, 96] on button "New" at bounding box center [1078, 96] width 55 height 31
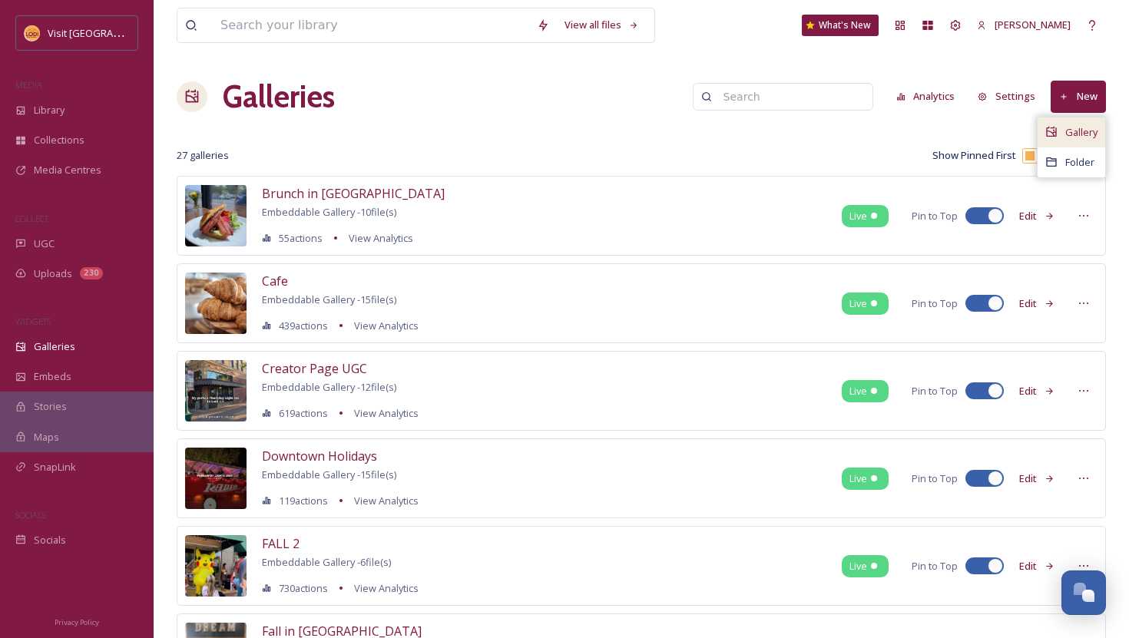
click at [1070, 134] on span "Gallery" at bounding box center [1081, 132] width 32 height 15
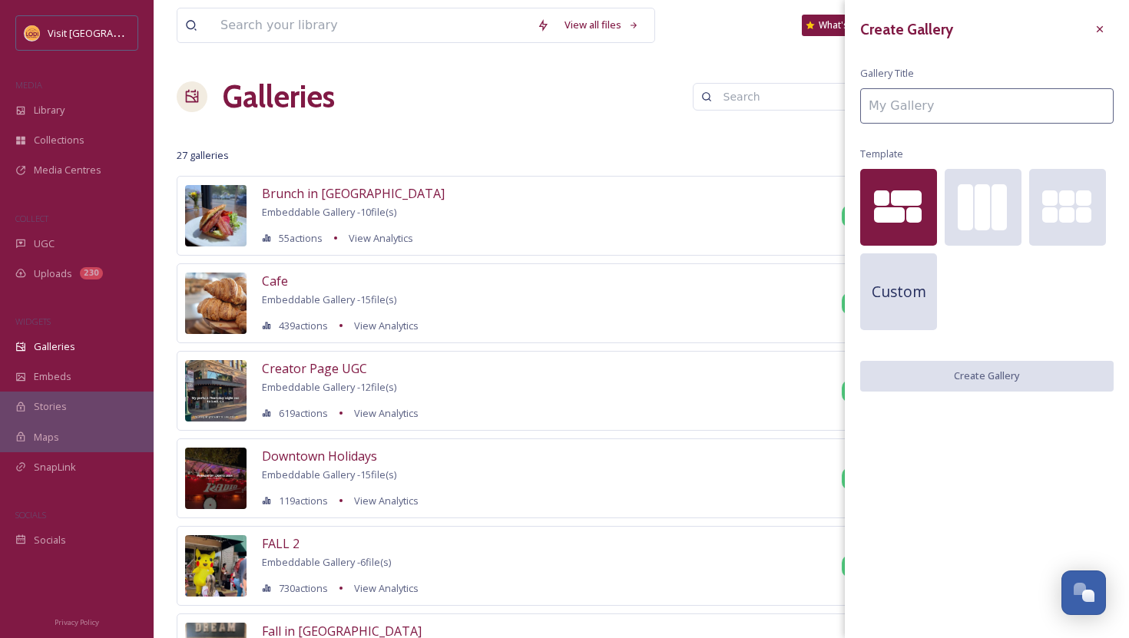
click at [924, 109] on input at bounding box center [986, 105] width 253 height 35
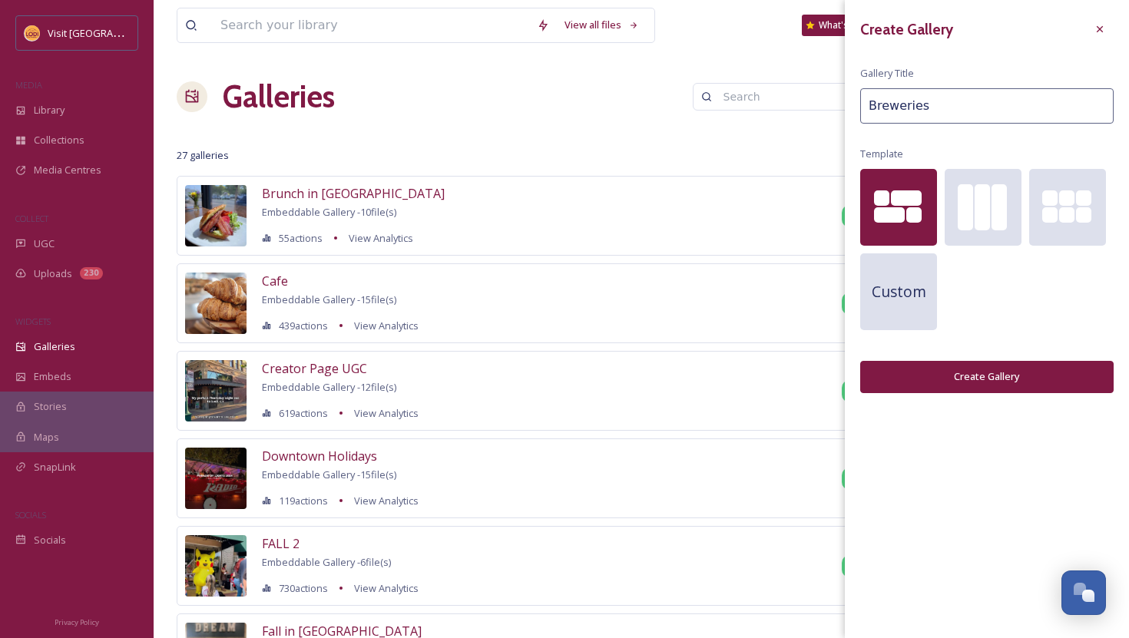
type input "Breweries"
click at [963, 387] on button "Create Gallery" at bounding box center [986, 376] width 253 height 31
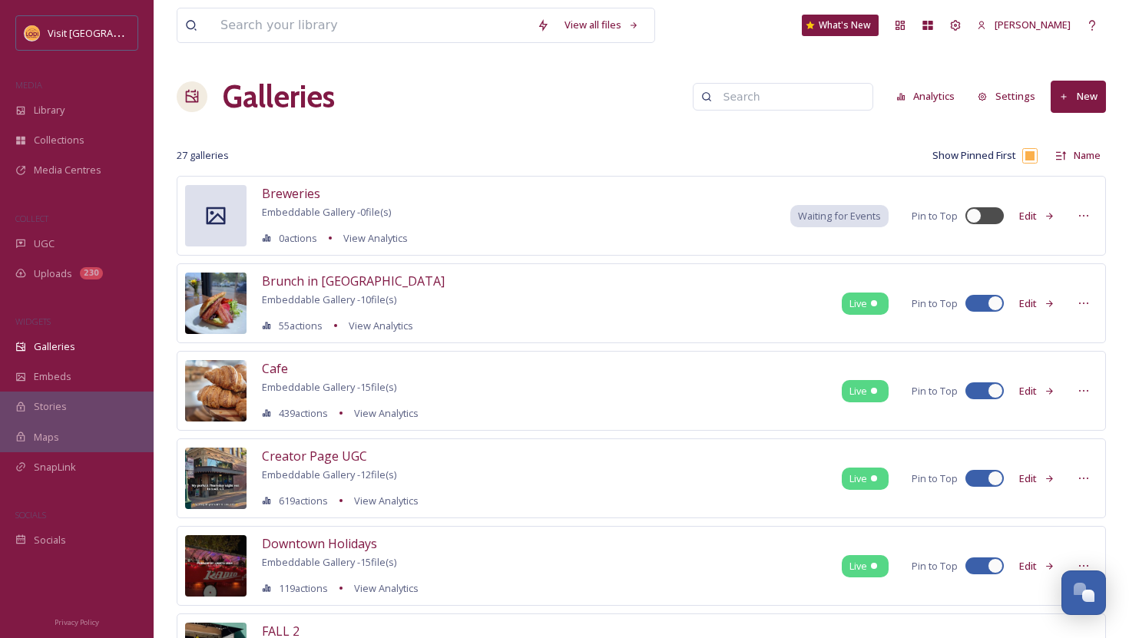
click at [1042, 214] on button "Edit" at bounding box center [1037, 216] width 51 height 30
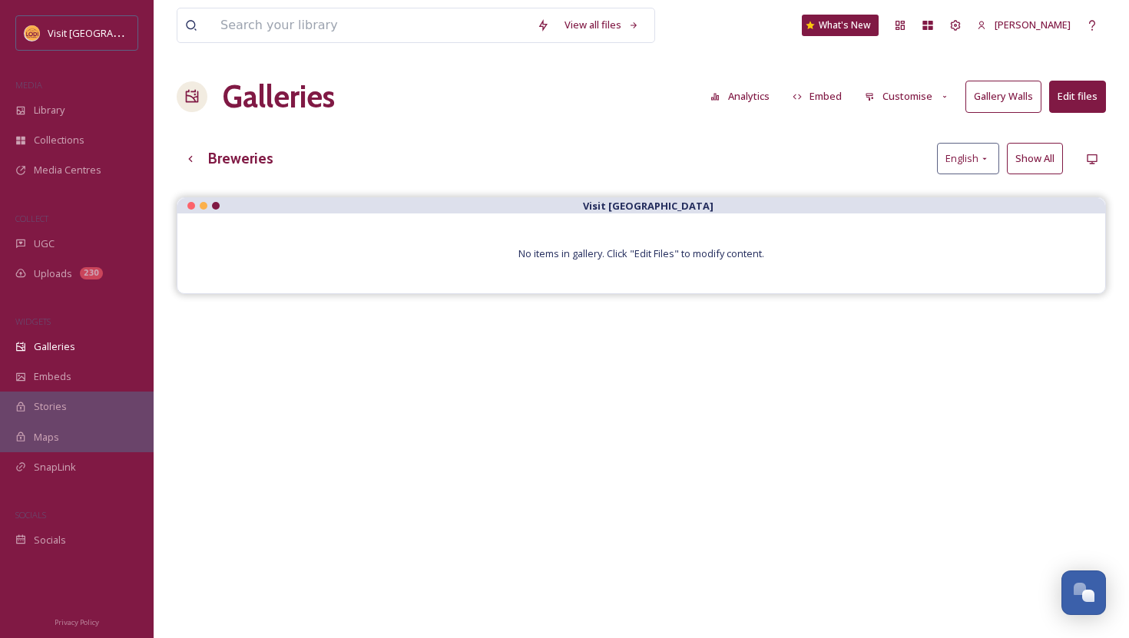
click at [1088, 104] on button "Edit files" at bounding box center [1077, 96] width 57 height 31
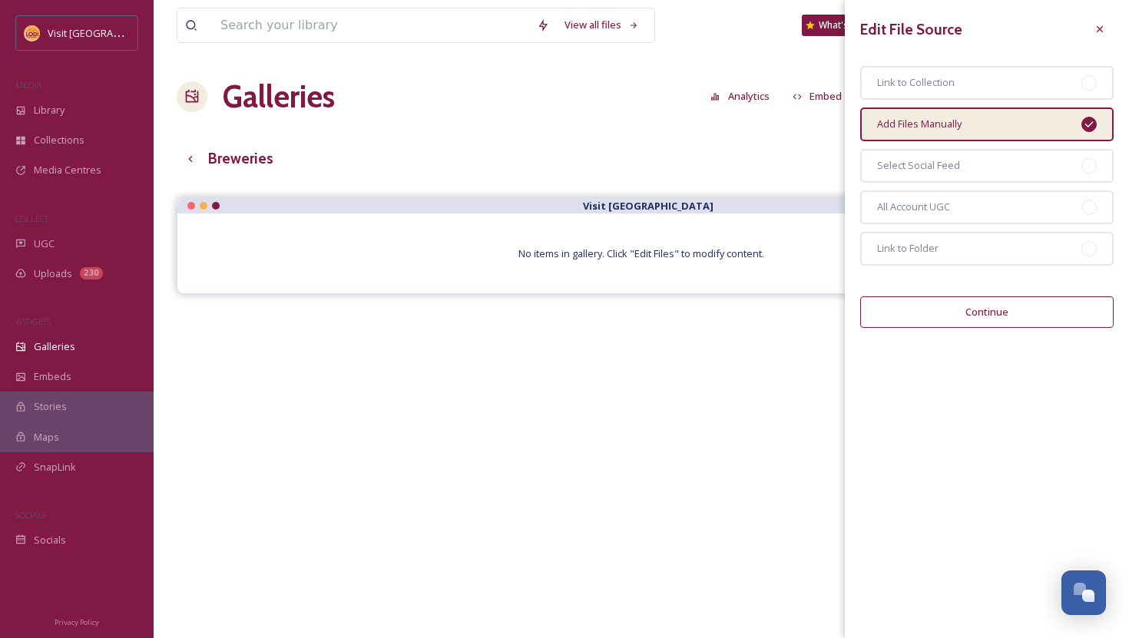
click at [991, 307] on button "Continue" at bounding box center [986, 311] width 253 height 31
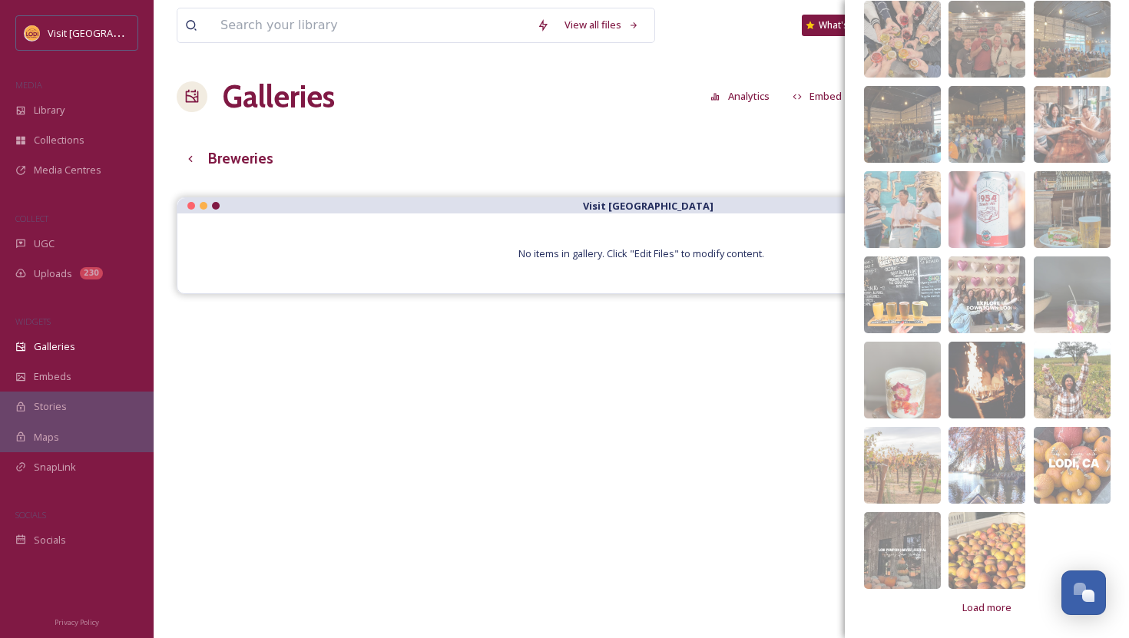
scroll to position [446, 0]
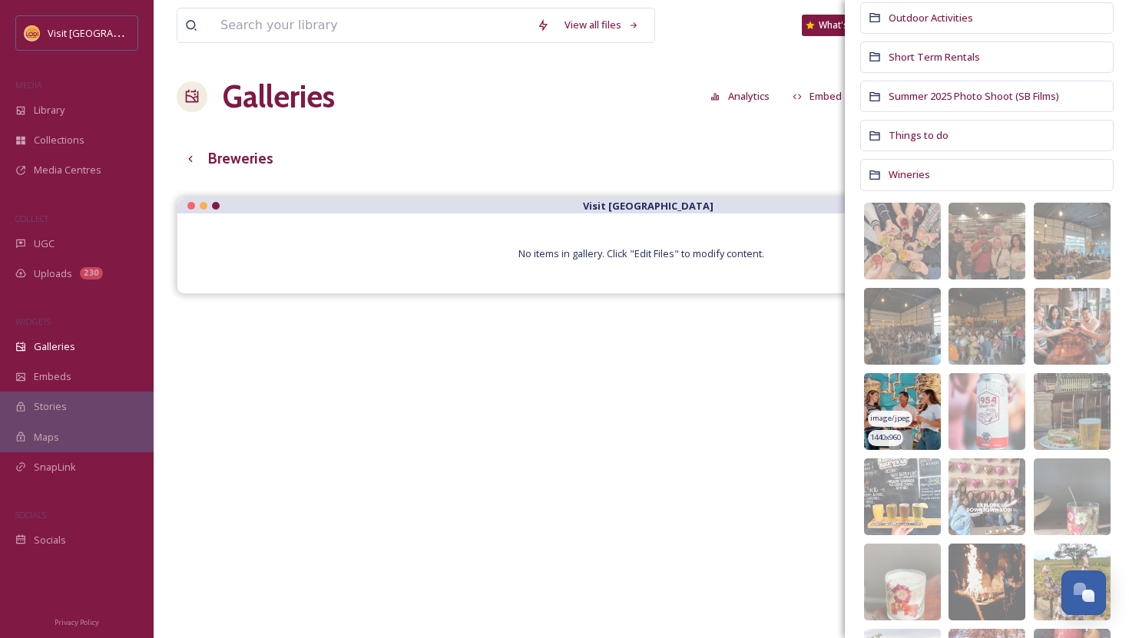
click at [921, 406] on img at bounding box center [902, 411] width 77 height 77
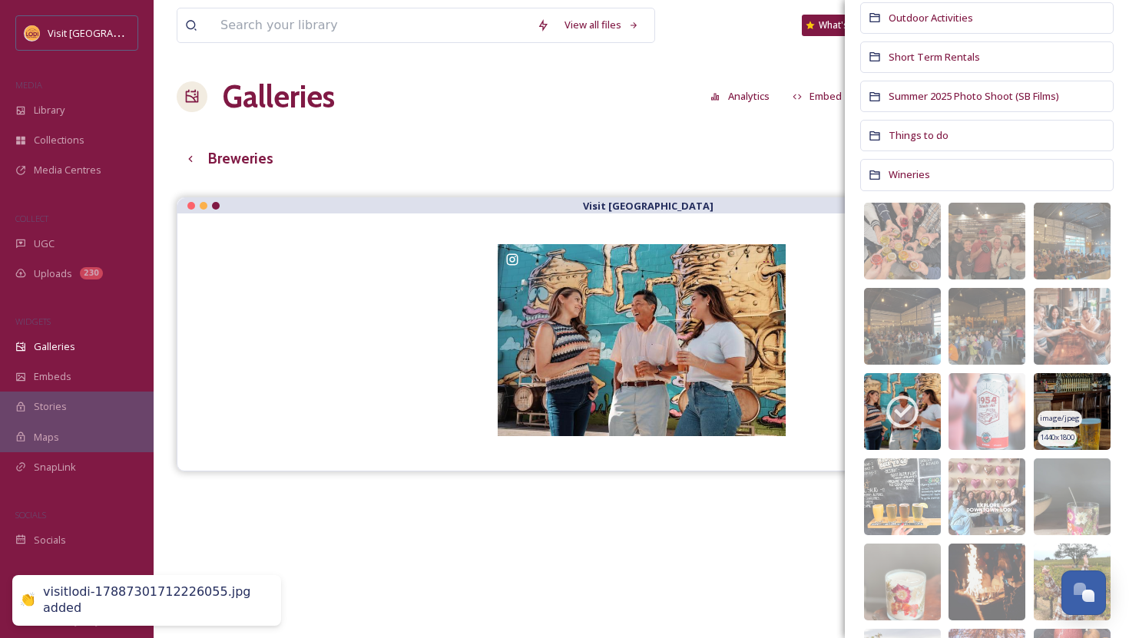
click at [1058, 386] on img at bounding box center [1072, 411] width 77 height 77
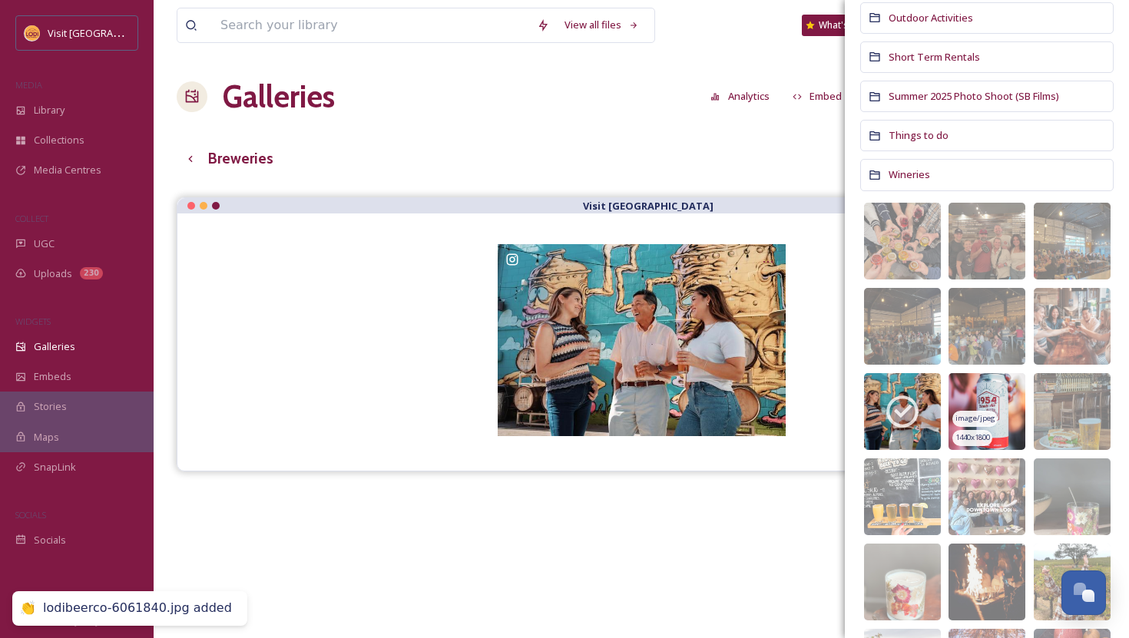
click at [992, 387] on img at bounding box center [987, 411] width 77 height 77
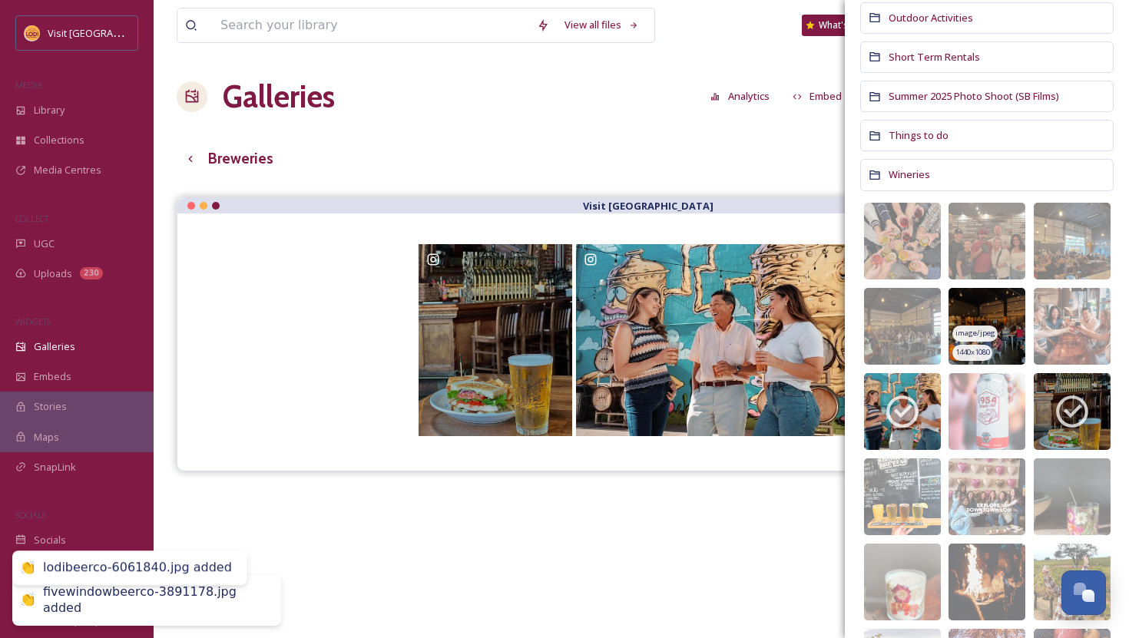
click at [1002, 332] on img at bounding box center [987, 326] width 77 height 77
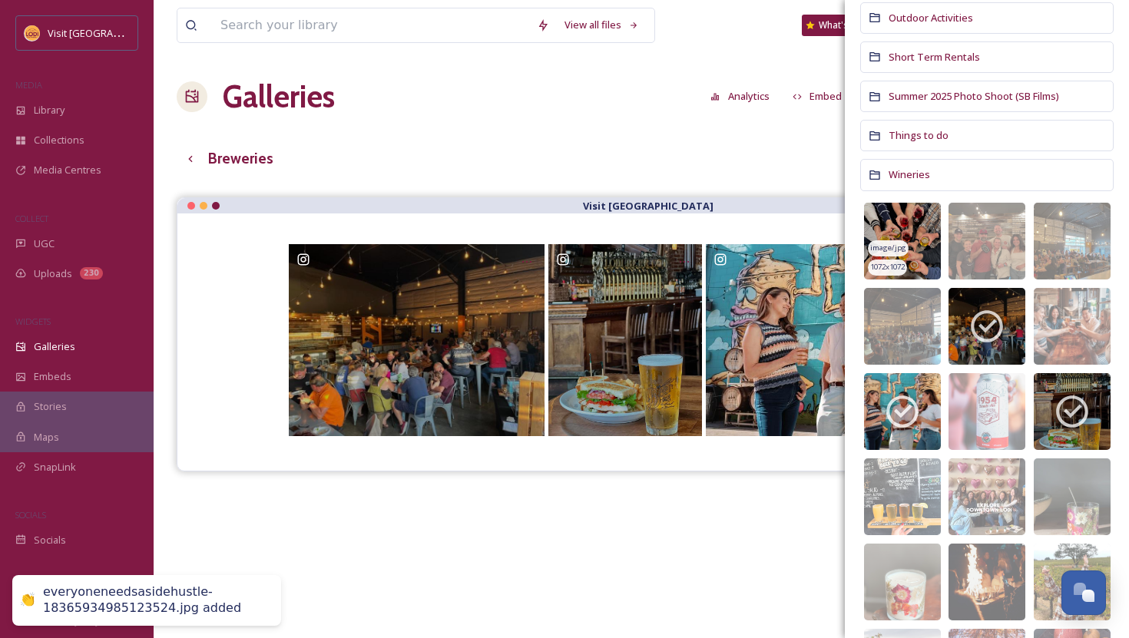
click at [922, 229] on img at bounding box center [902, 241] width 77 height 77
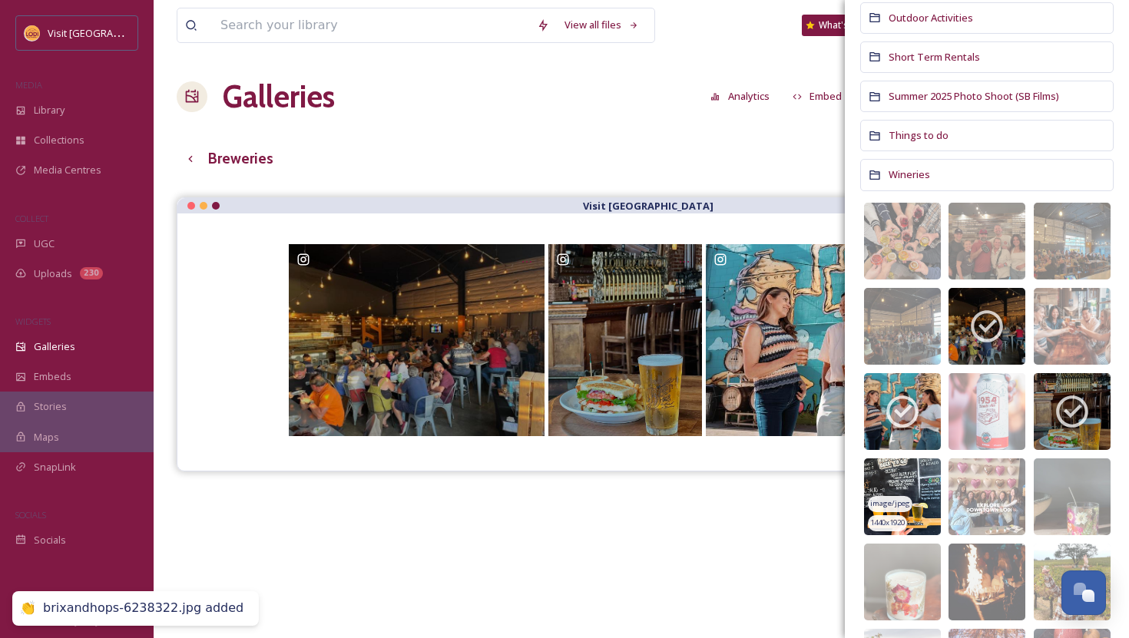
click at [909, 481] on img at bounding box center [902, 497] width 77 height 77
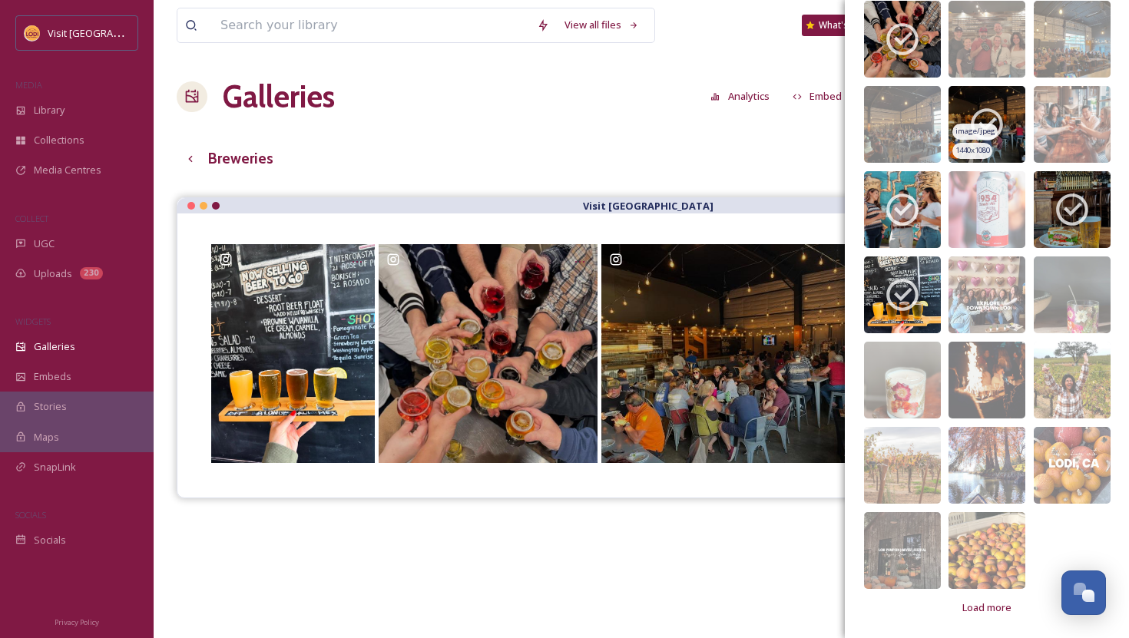
scroll to position [647, 0]
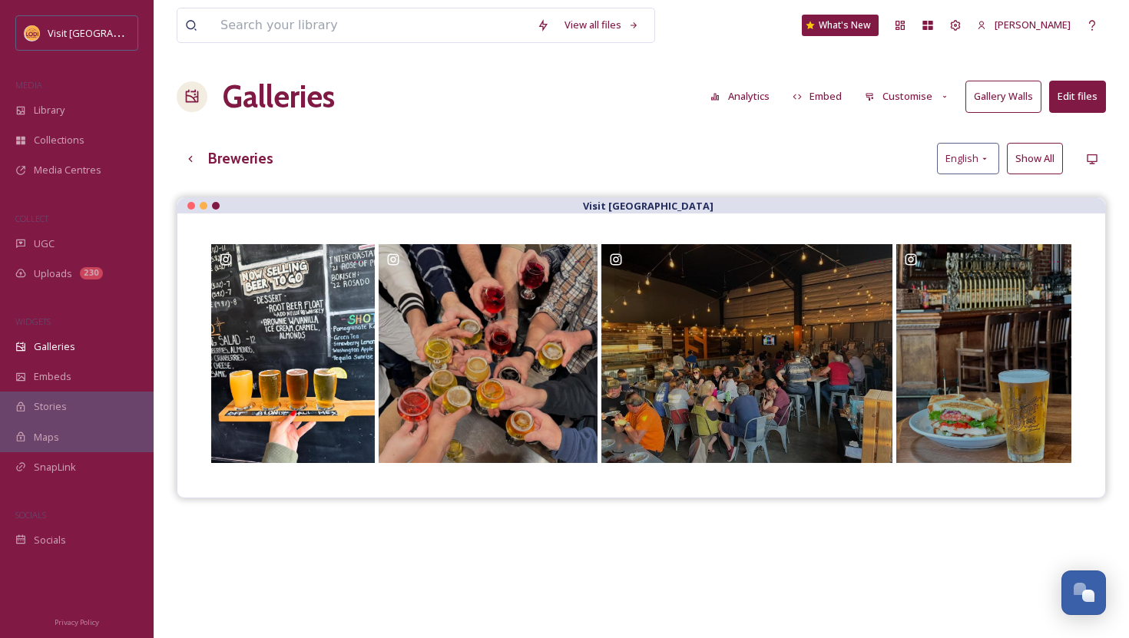
click at [820, 141] on div "View all files What's New [PERSON_NAME] Galleries Analytics Embed Customise Gal…" at bounding box center [642, 429] width 976 height 859
click at [824, 97] on button "Embed" at bounding box center [817, 96] width 65 height 30
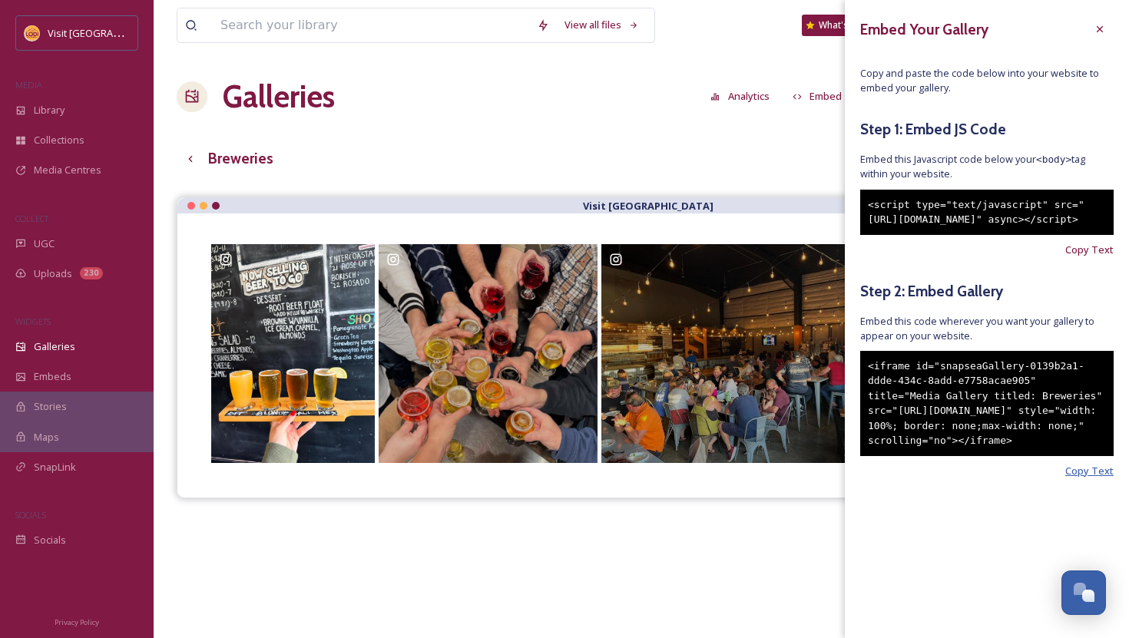
click at [1082, 479] on span "Copy Text" at bounding box center [1089, 471] width 48 height 15
click at [967, 224] on div "<script type="text/javascript" src="[URL][DOMAIN_NAME]" async></script>" at bounding box center [986, 212] width 253 height 45
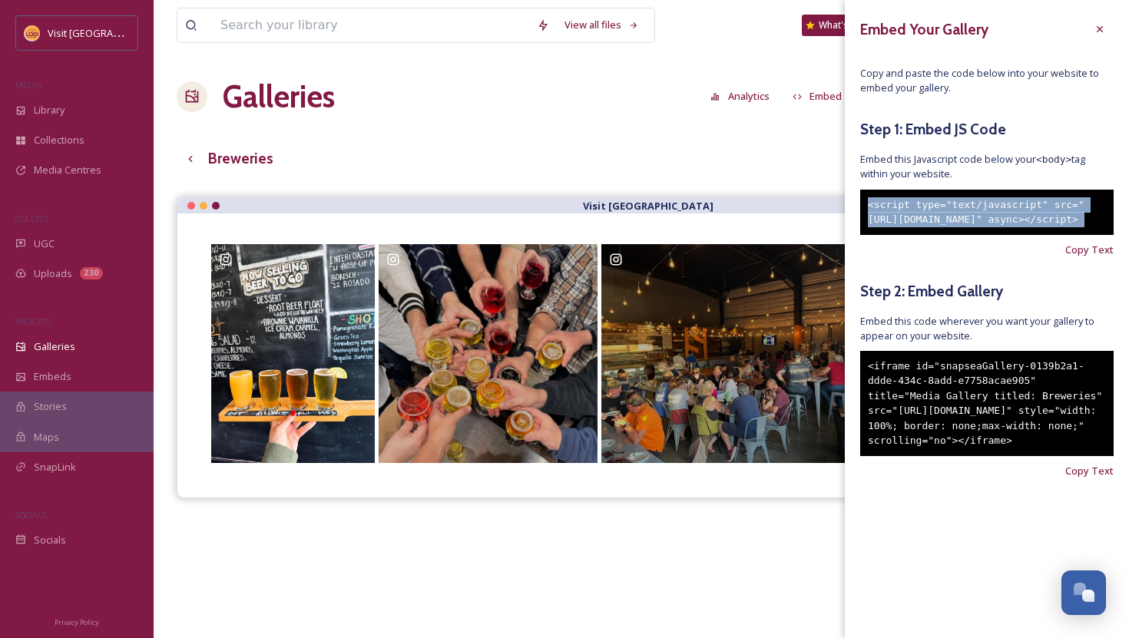
click at [967, 224] on div "<script type="text/javascript" src="[URL][DOMAIN_NAME]" async></script>" at bounding box center [986, 212] width 253 height 45
copy div "<script type="text/javascript" src="[URL][DOMAIN_NAME]" async></script>"
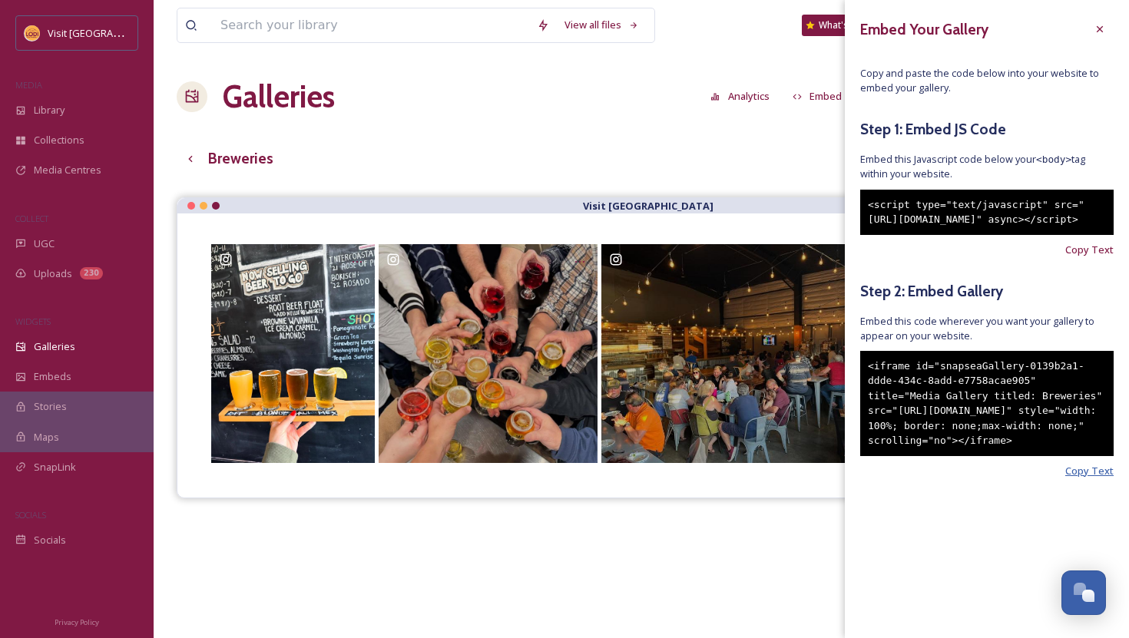
click at [1090, 479] on span "Copy Text" at bounding box center [1089, 471] width 48 height 15
click at [646, 181] on div "View all files What's New [PERSON_NAME] Galleries Analytics Embed Customise Gal…" at bounding box center [642, 429] width 976 height 859
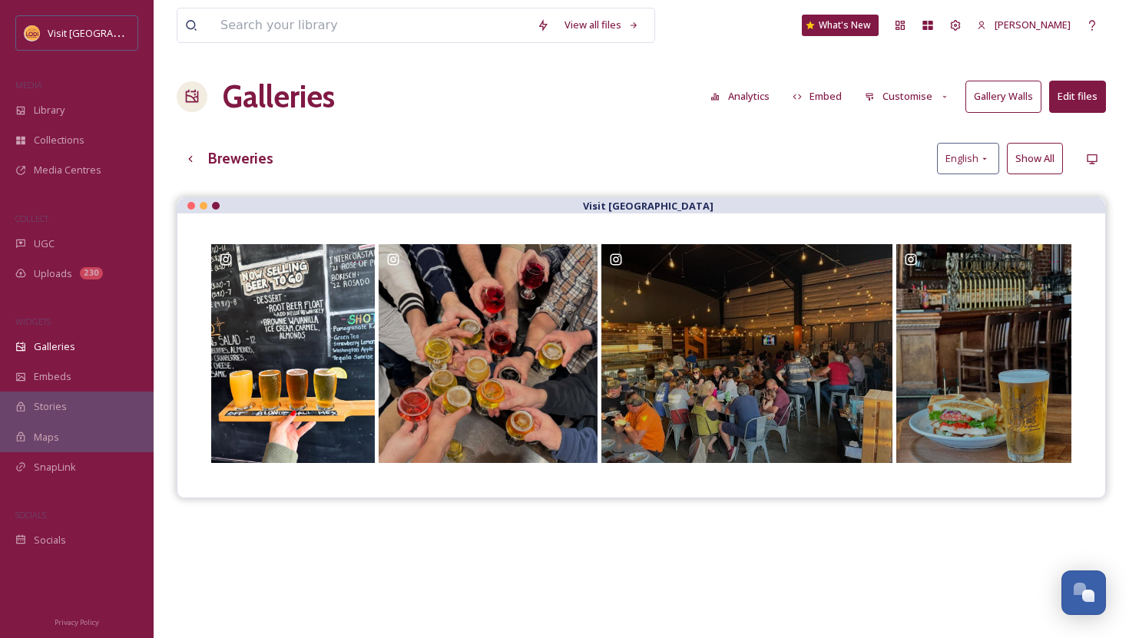
click at [1032, 161] on button "Show All" at bounding box center [1035, 158] width 56 height 31
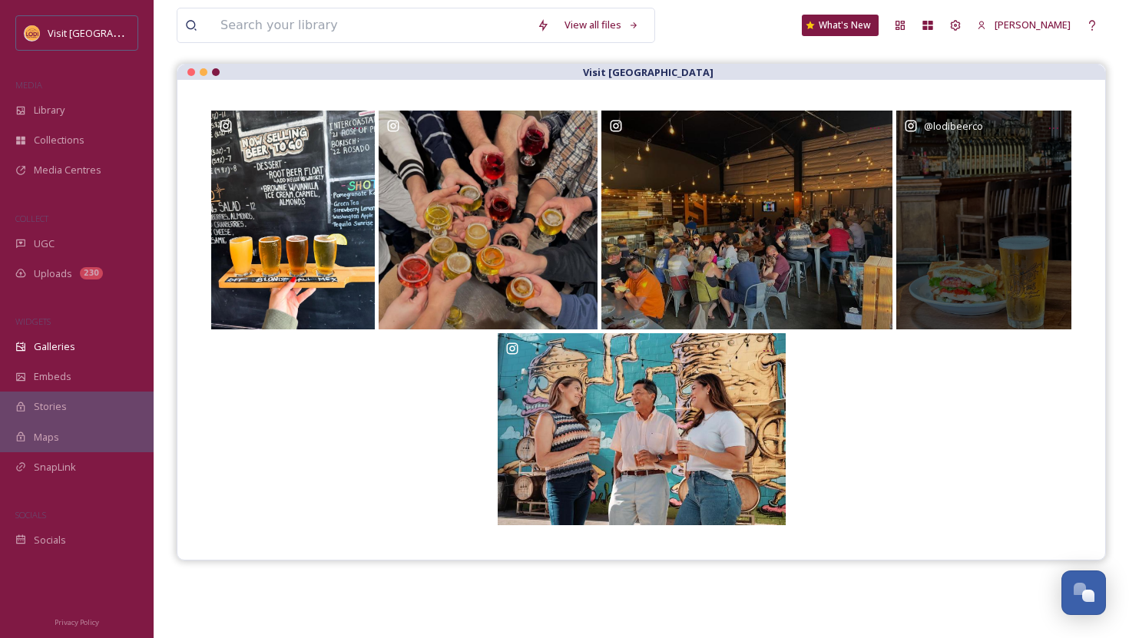
scroll to position [0, 0]
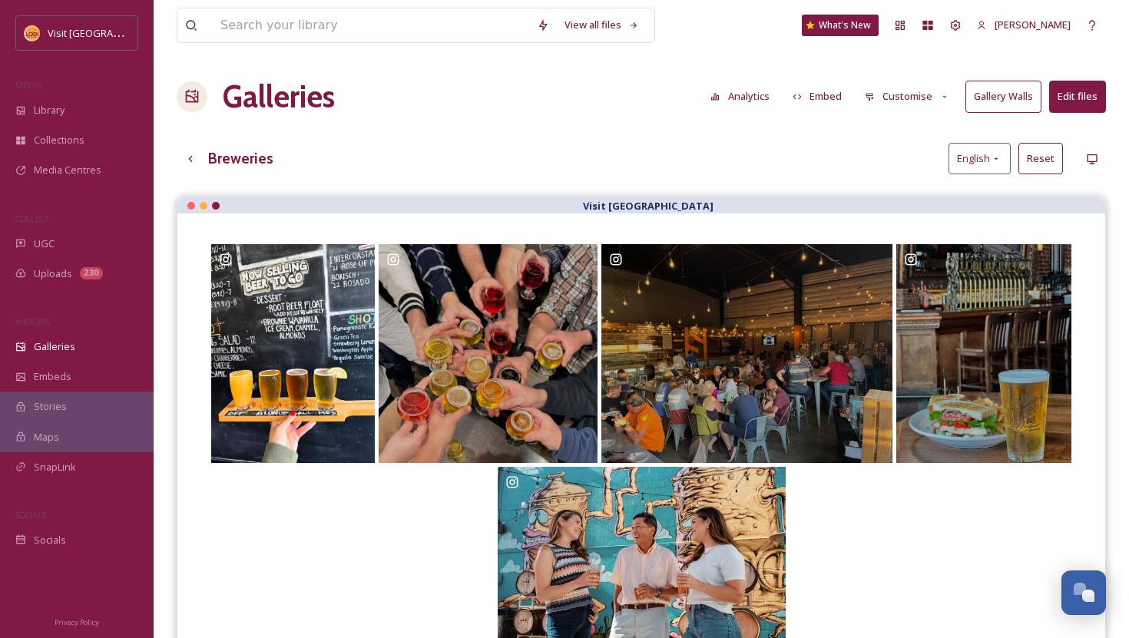
click at [1078, 106] on button "Edit files" at bounding box center [1077, 96] width 57 height 31
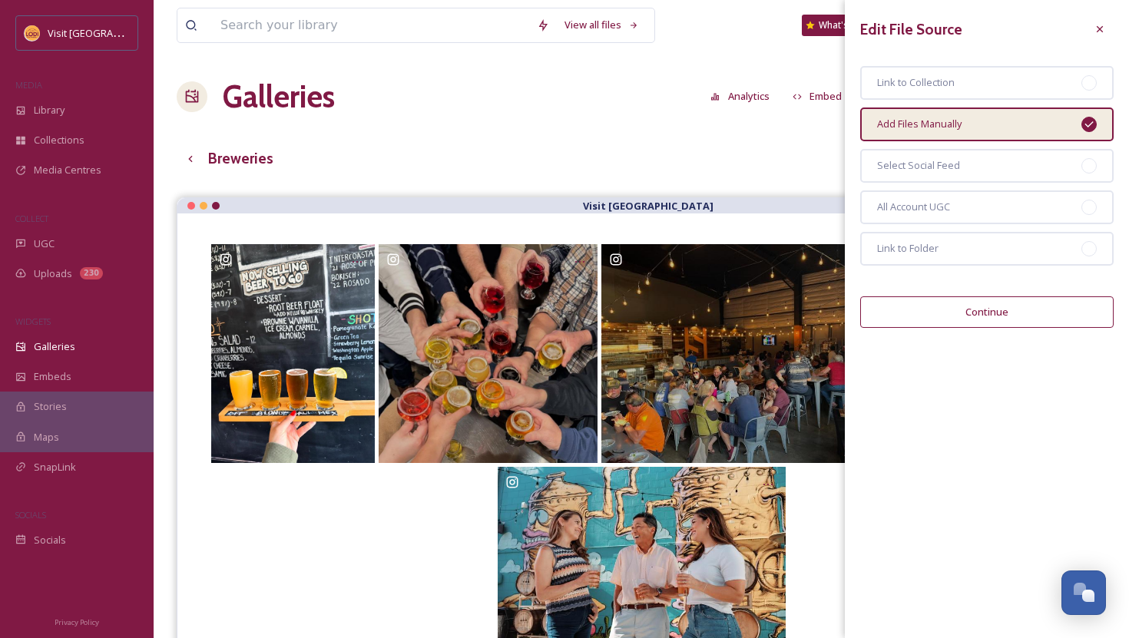
click at [979, 314] on button "Continue" at bounding box center [986, 311] width 253 height 31
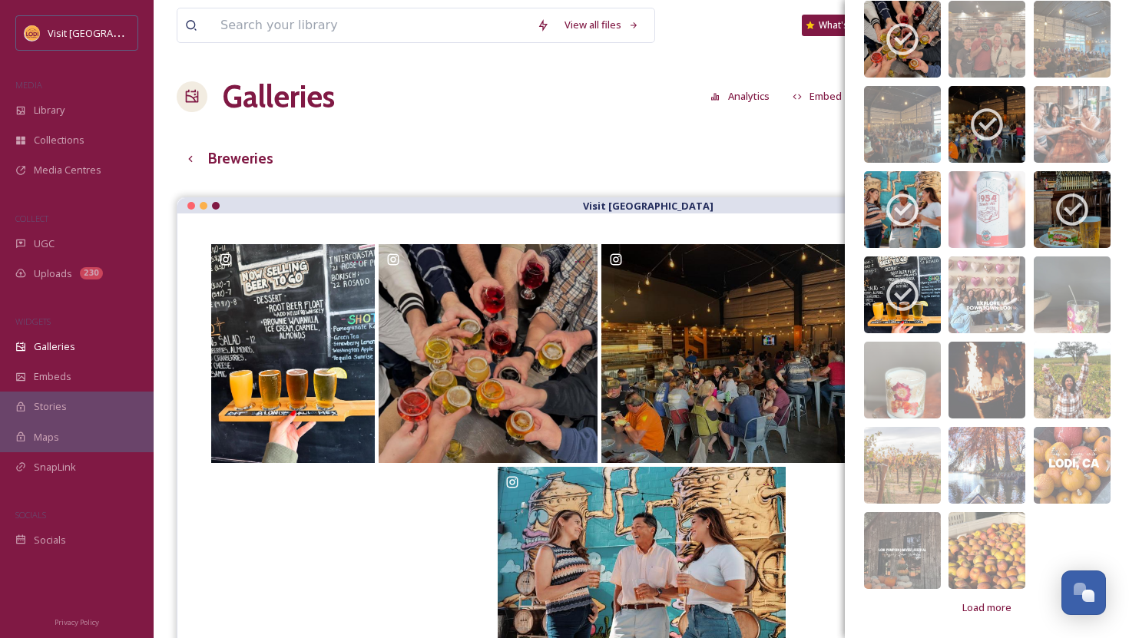
scroll to position [528, 0]
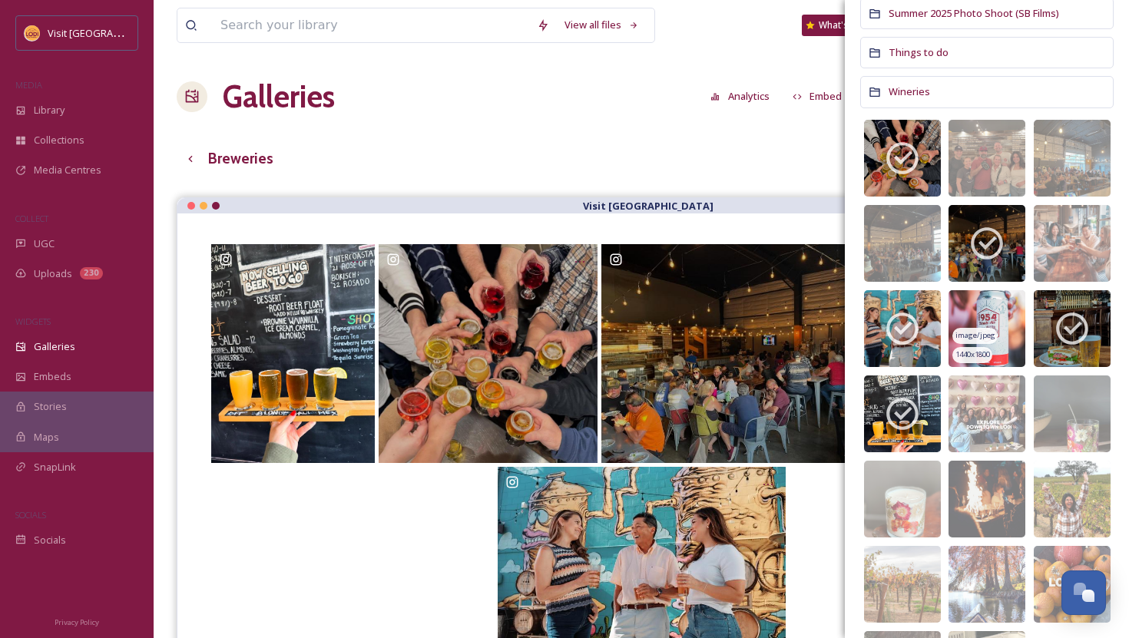
click at [986, 314] on img at bounding box center [987, 328] width 77 height 77
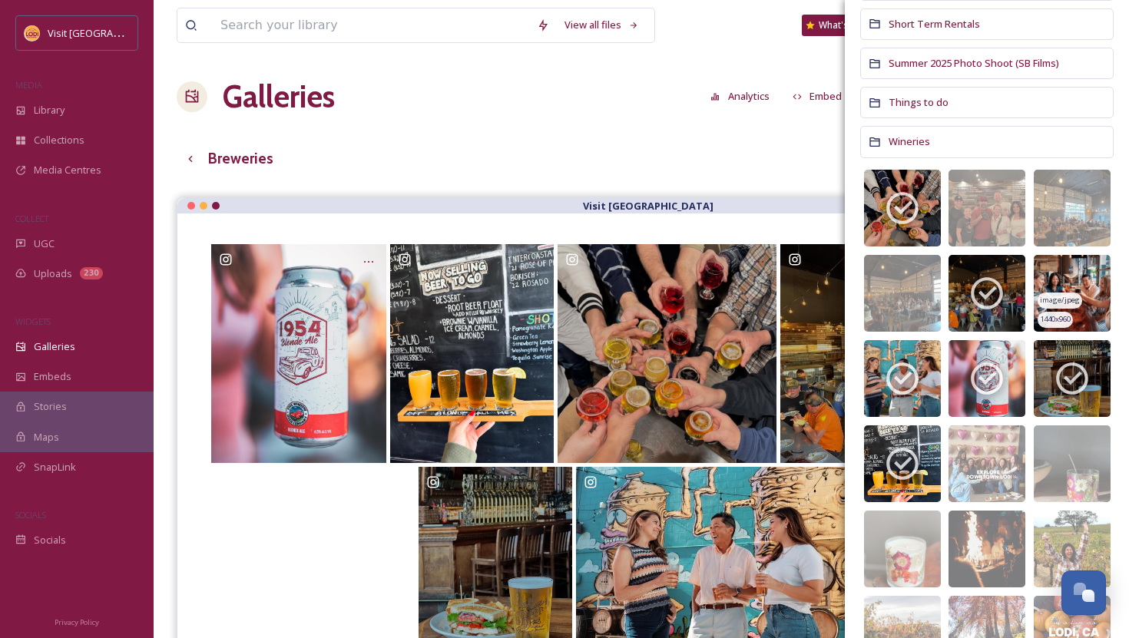
scroll to position [477, 0]
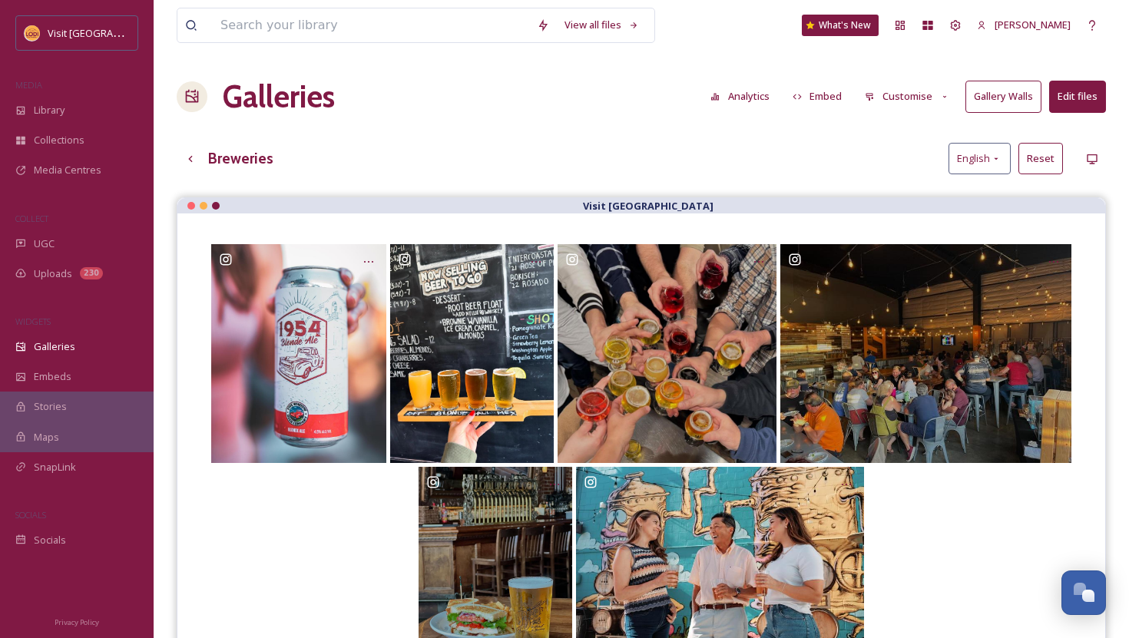
click at [637, 158] on div "Breweries English Reset" at bounding box center [641, 158] width 929 height 31
click at [833, 102] on button "Embed" at bounding box center [817, 96] width 65 height 30
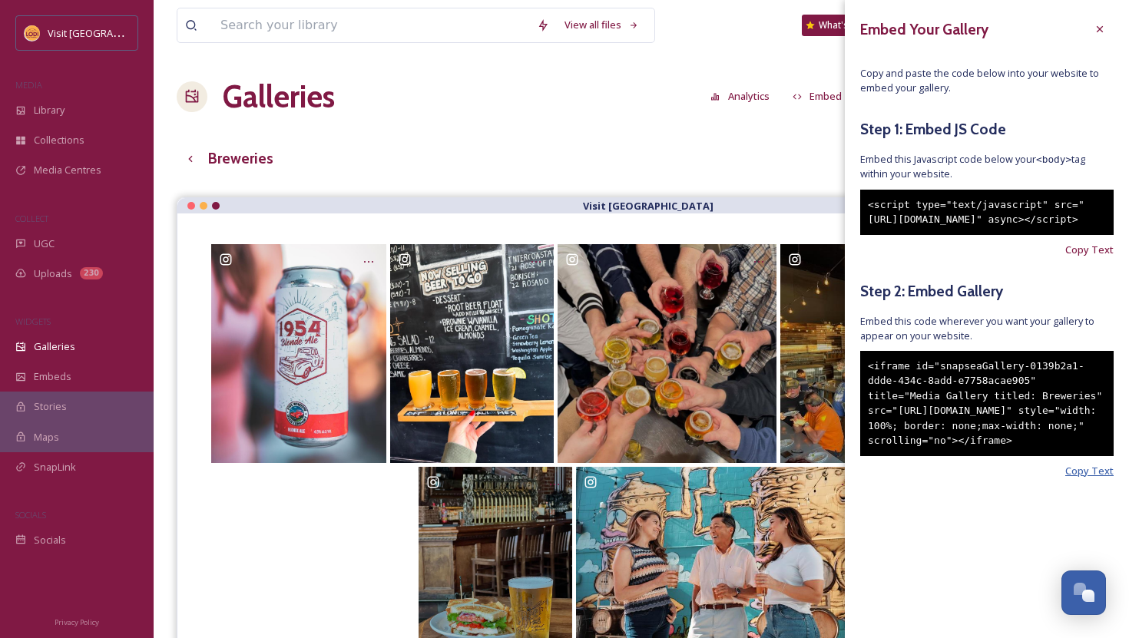
click at [1095, 479] on span "Copy Text" at bounding box center [1089, 471] width 48 height 15
click at [1102, 257] on span "Copy Text" at bounding box center [1089, 250] width 48 height 15
